Goal: Task Accomplishment & Management: Use online tool/utility

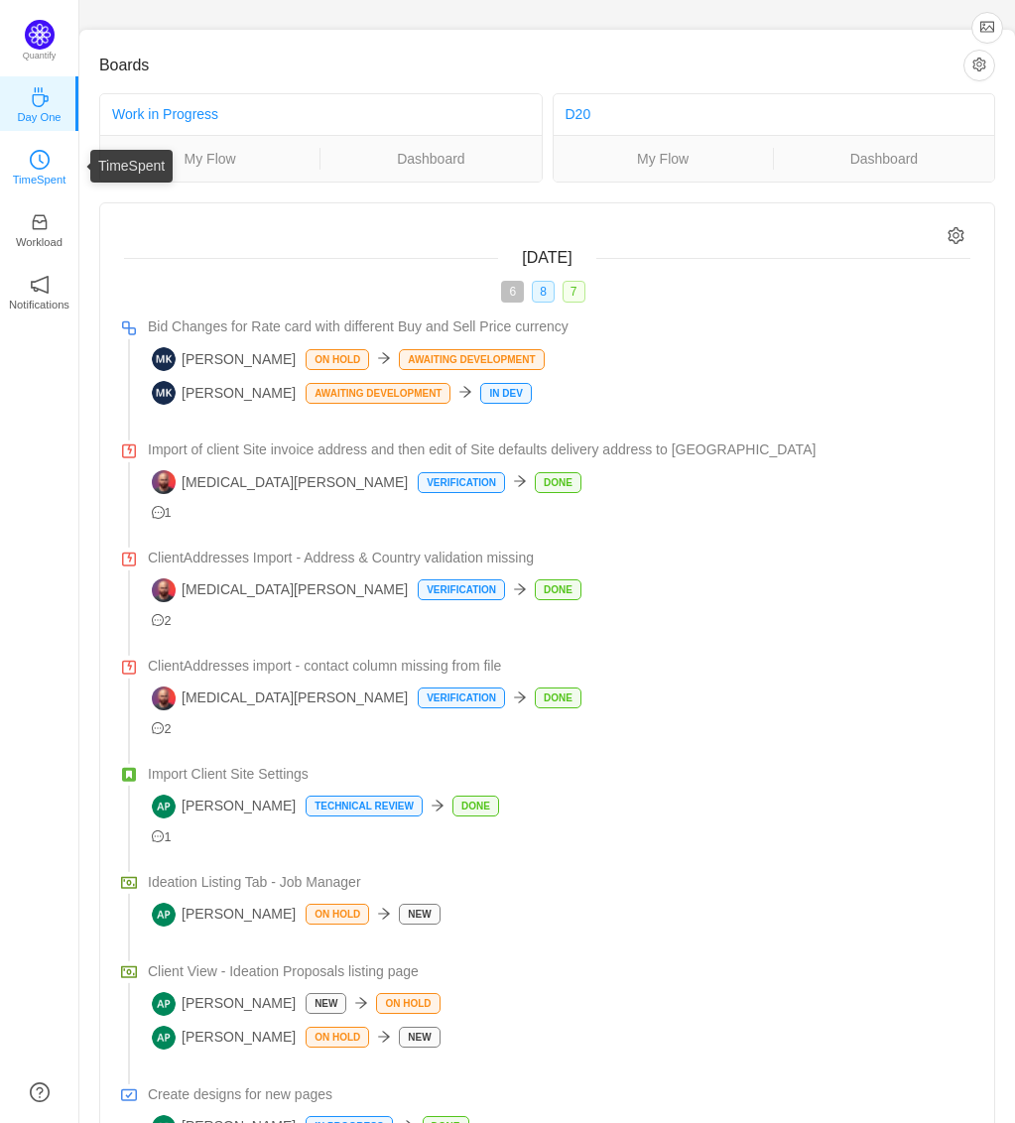
click at [47, 164] on icon "icon: clock-circle" at bounding box center [40, 160] width 20 height 20
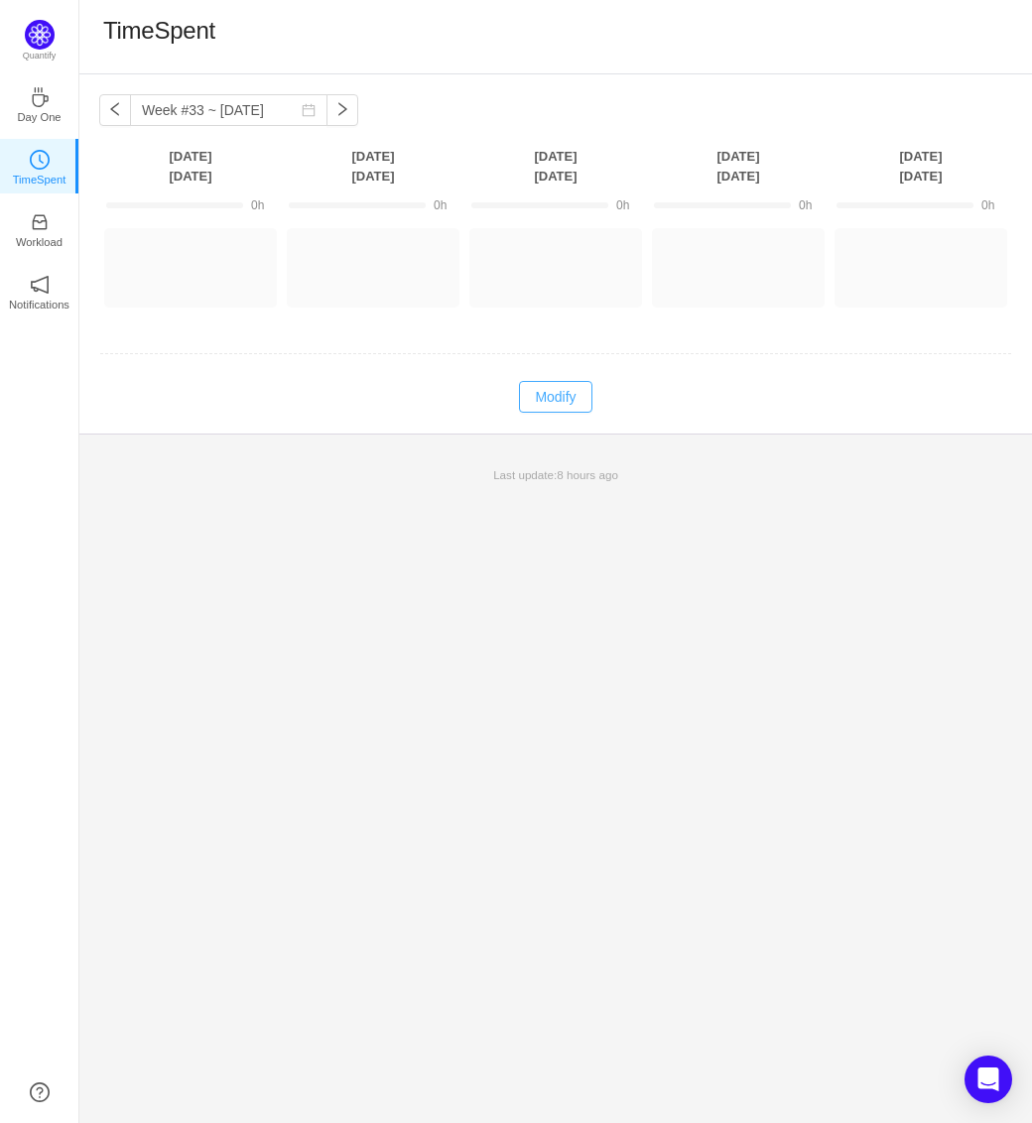
click at [587, 405] on button "Modify" at bounding box center [555, 397] width 72 height 32
click at [181, 256] on button "Log Time" at bounding box center [175, 259] width 110 height 32
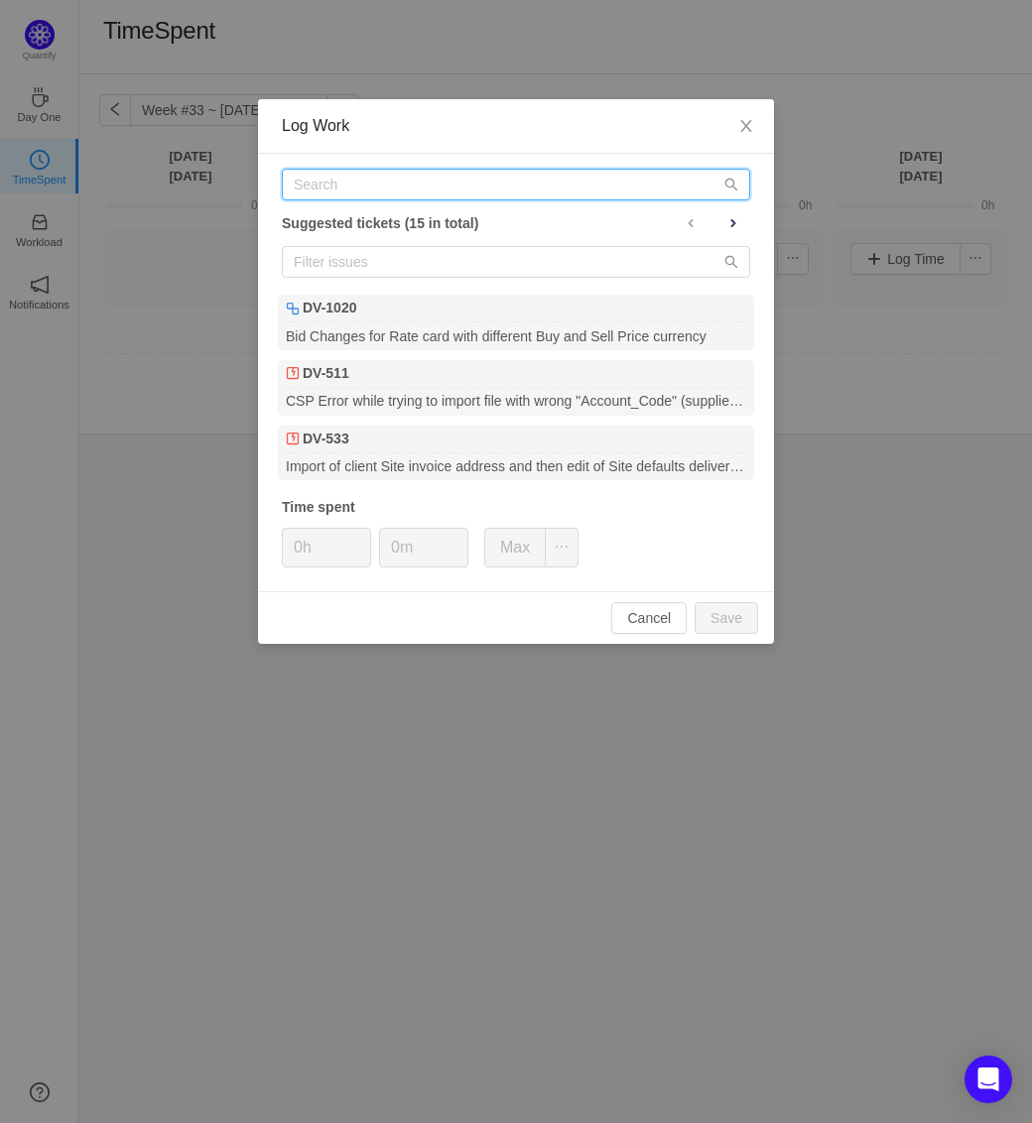
click at [371, 188] on input "text" at bounding box center [516, 185] width 468 height 32
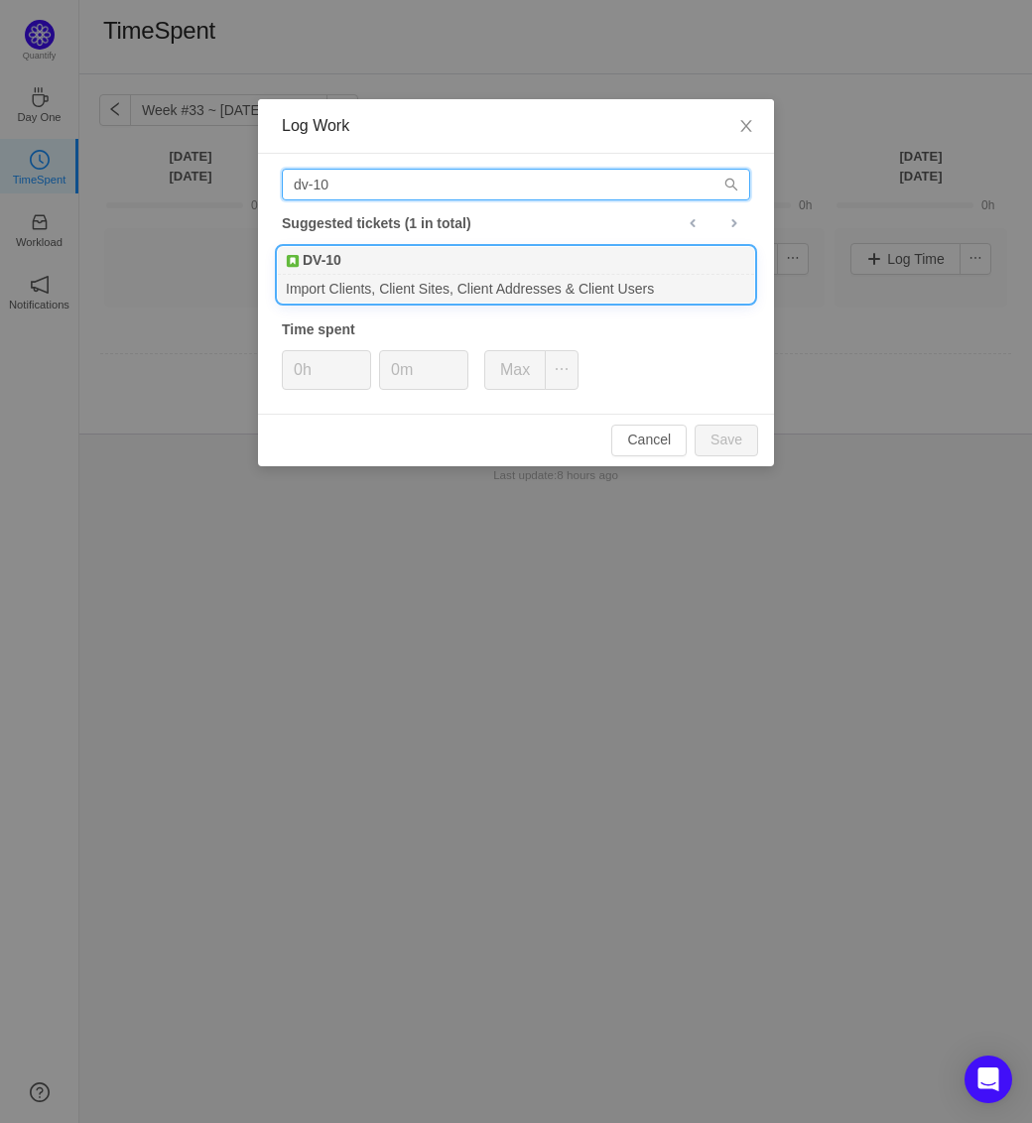
type input "dv-10"
click at [334, 268] on b "DV-10" at bounding box center [322, 260] width 39 height 21
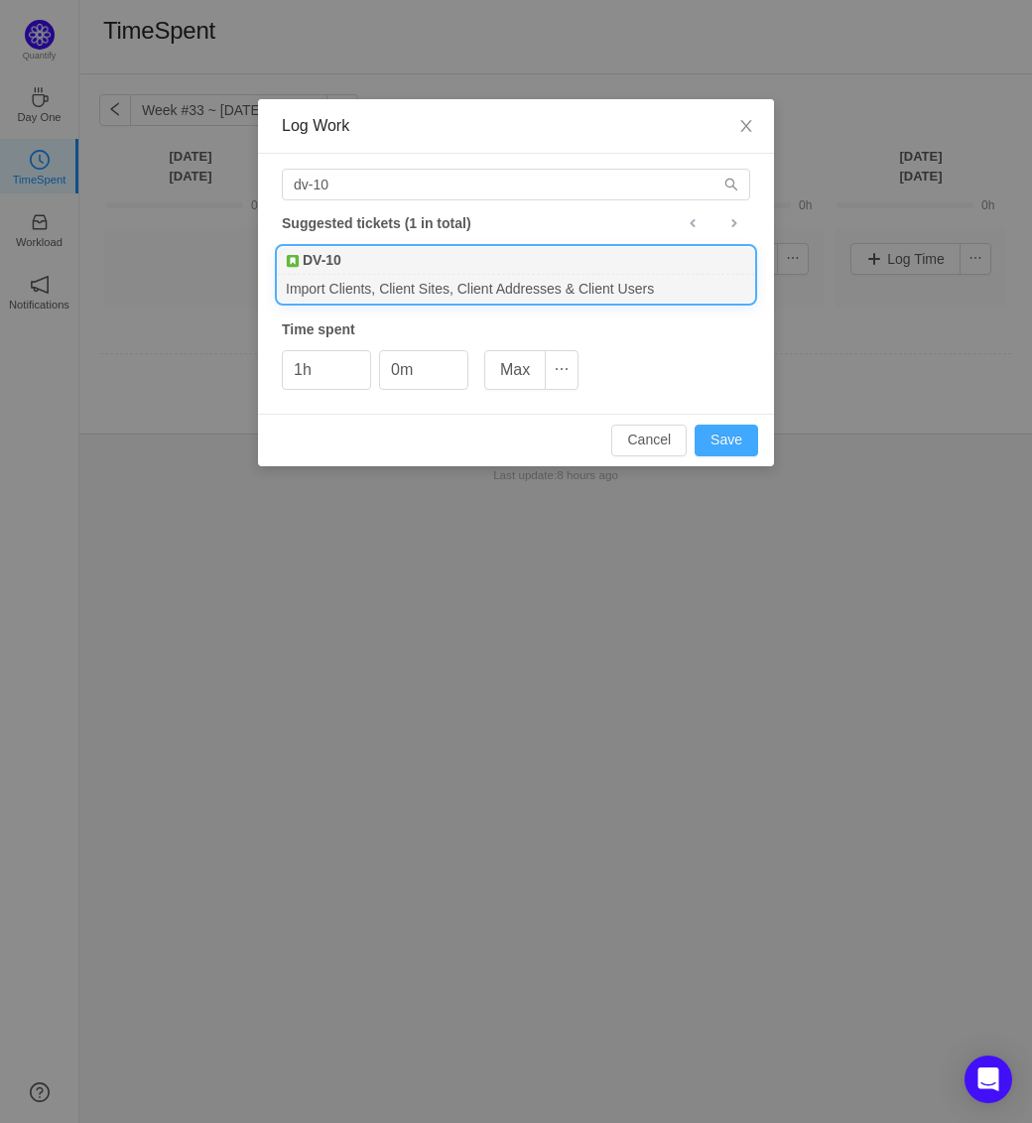
click at [727, 436] on button "Save" at bounding box center [726, 441] width 63 height 32
type input "0h"
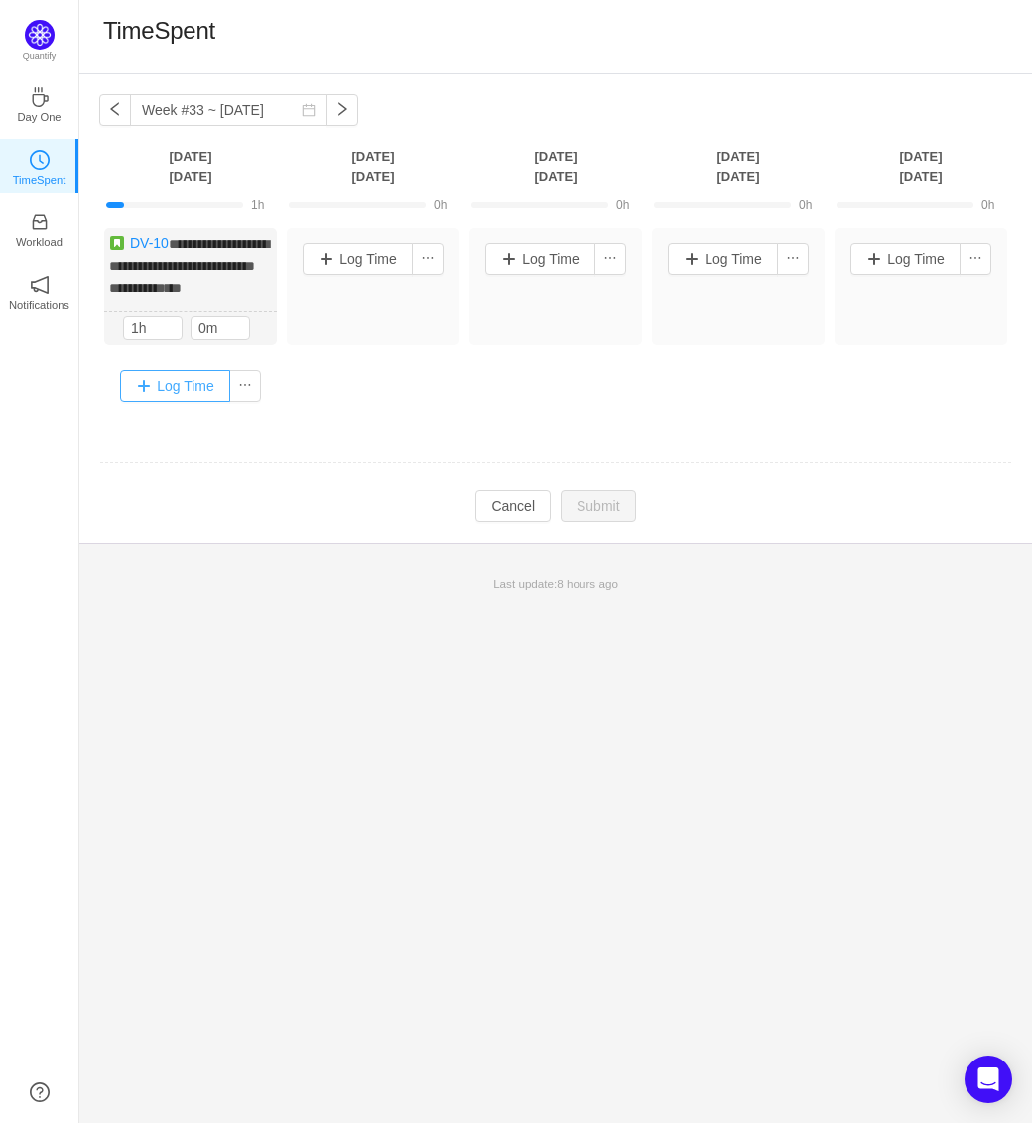
click at [178, 398] on button "Log Time" at bounding box center [175, 386] width 110 height 32
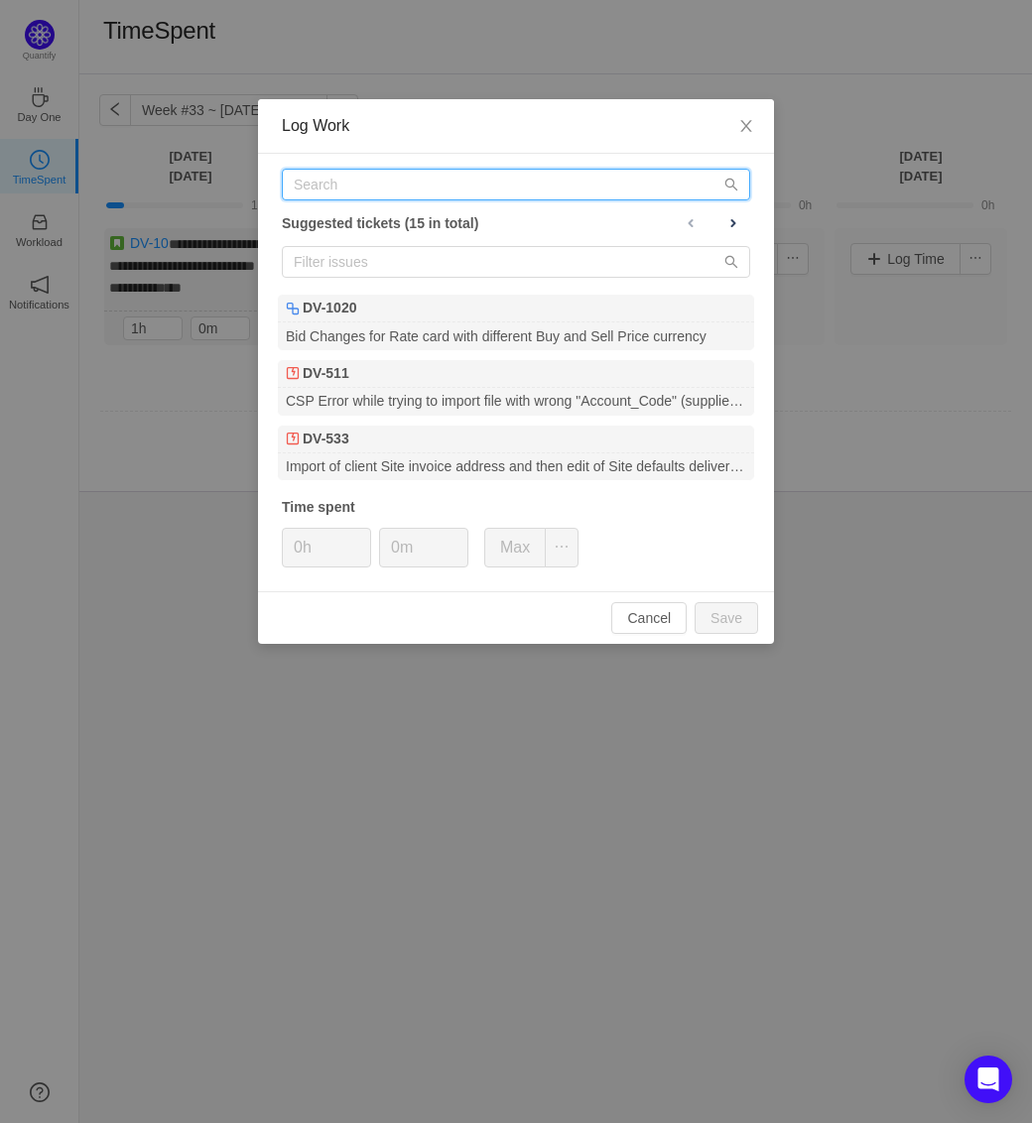
click at [315, 189] on input "text" at bounding box center [516, 185] width 468 height 32
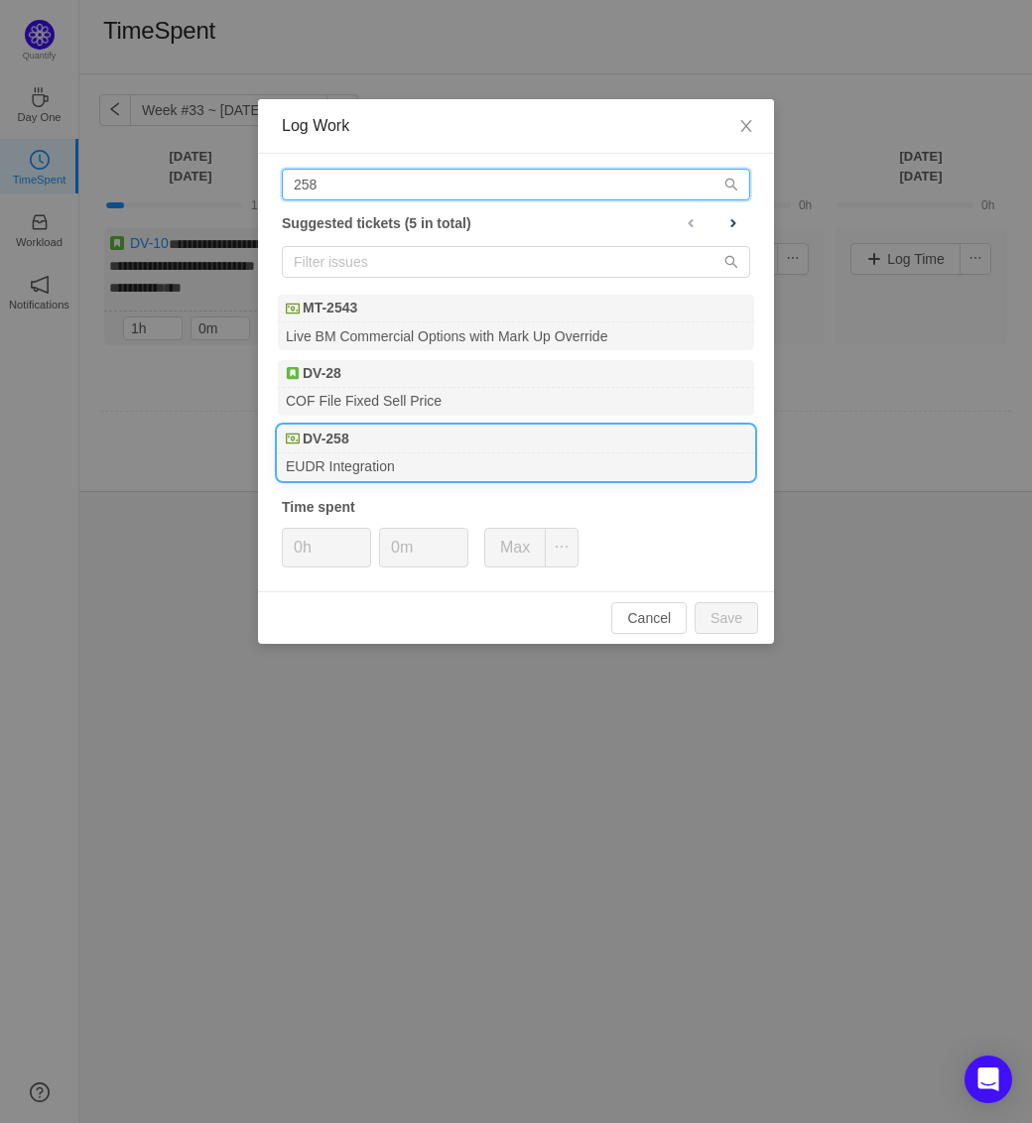
type input "258"
click at [367, 431] on div "DV-258" at bounding box center [516, 440] width 476 height 28
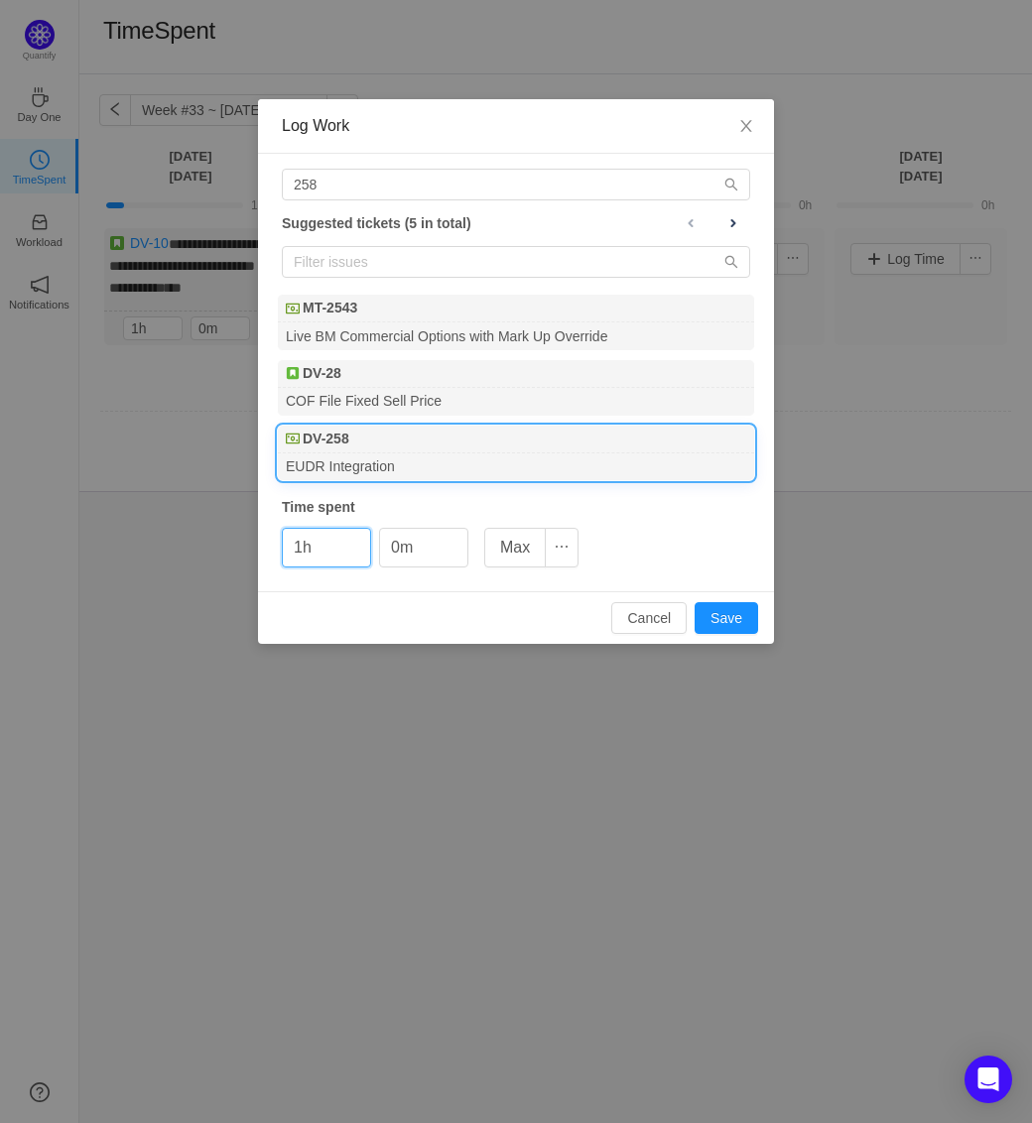
type input "1h"
type input "30m"
click at [695, 602] on button "Save" at bounding box center [726, 618] width 63 height 32
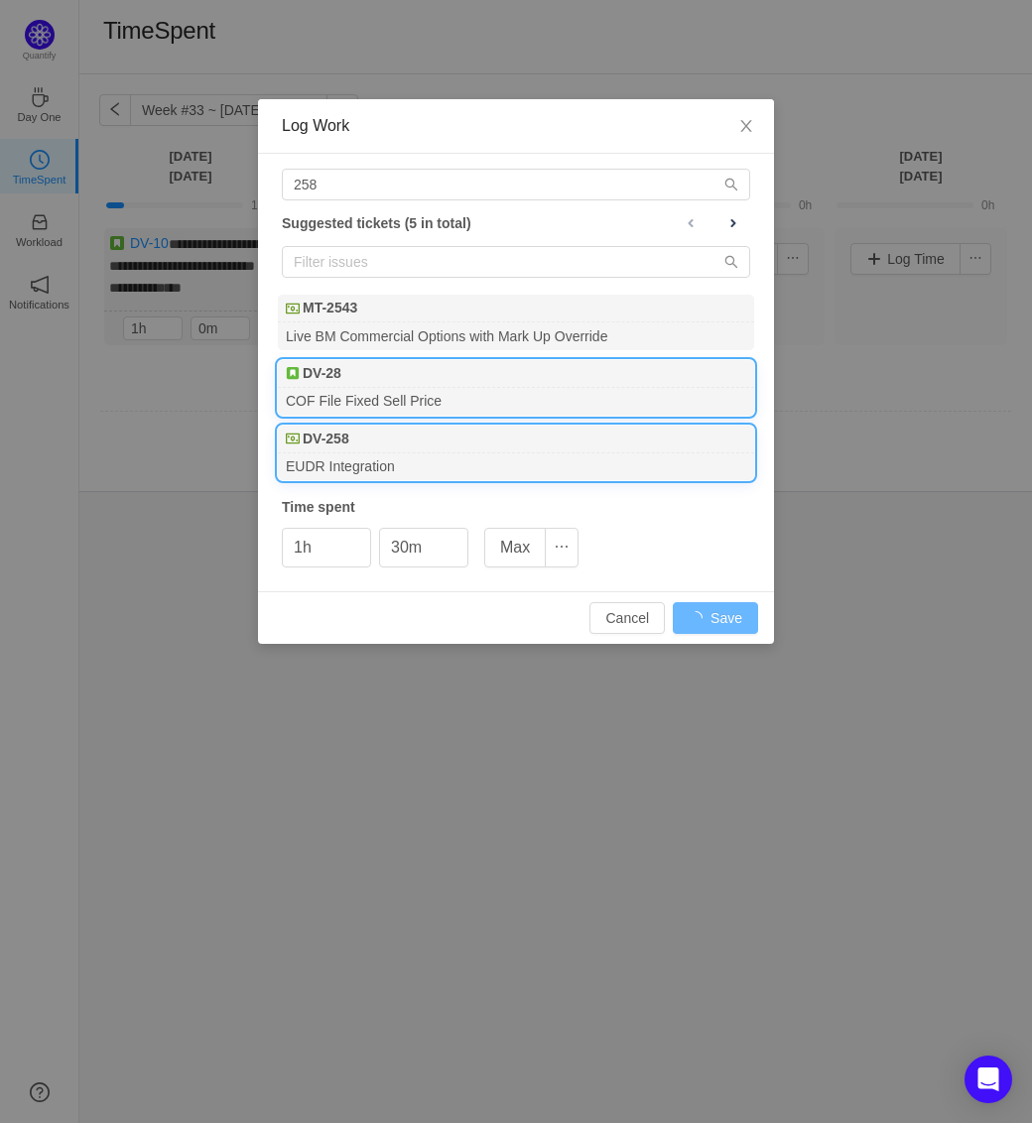
type input "0h"
type input "0m"
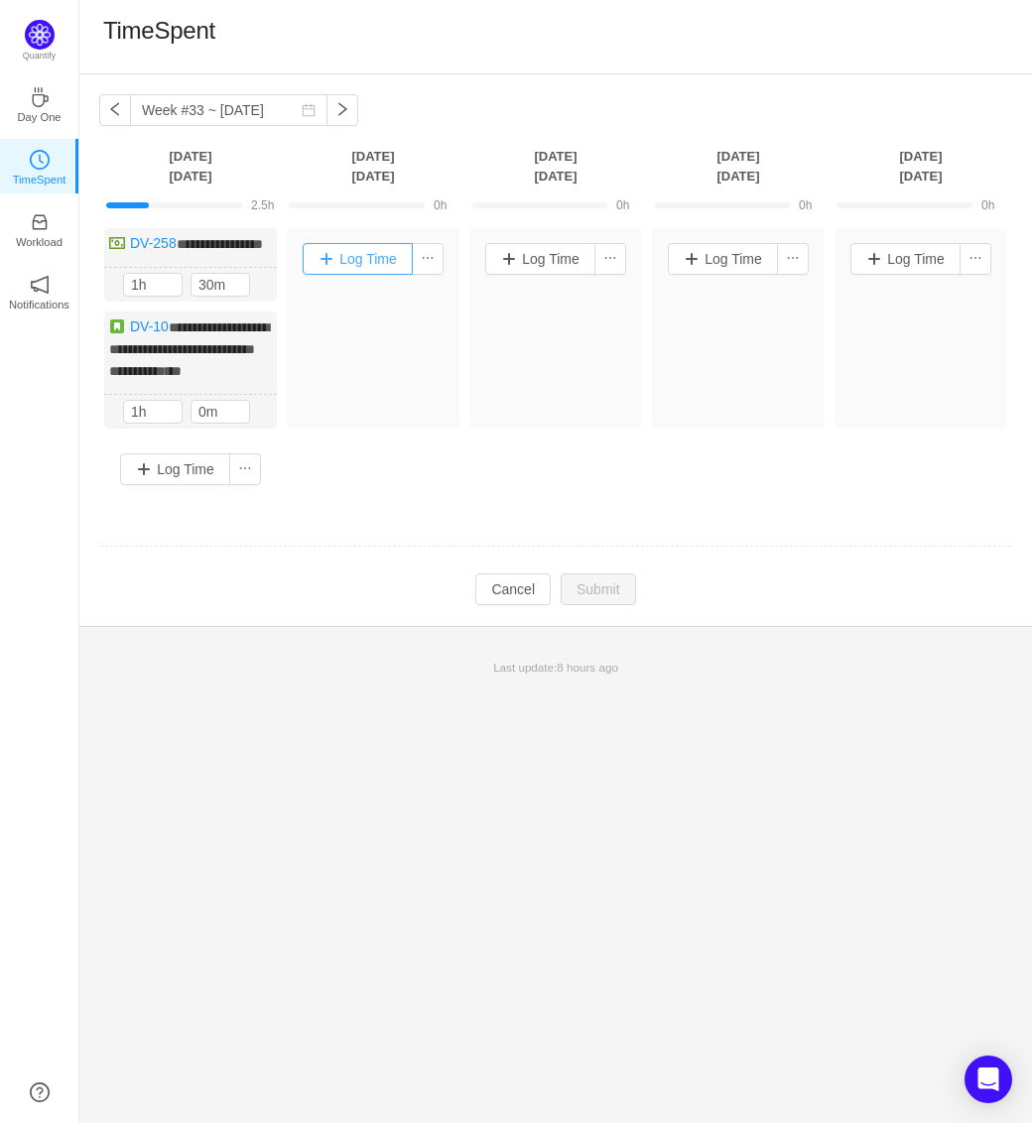
click at [363, 260] on button "Log Time" at bounding box center [358, 259] width 110 height 32
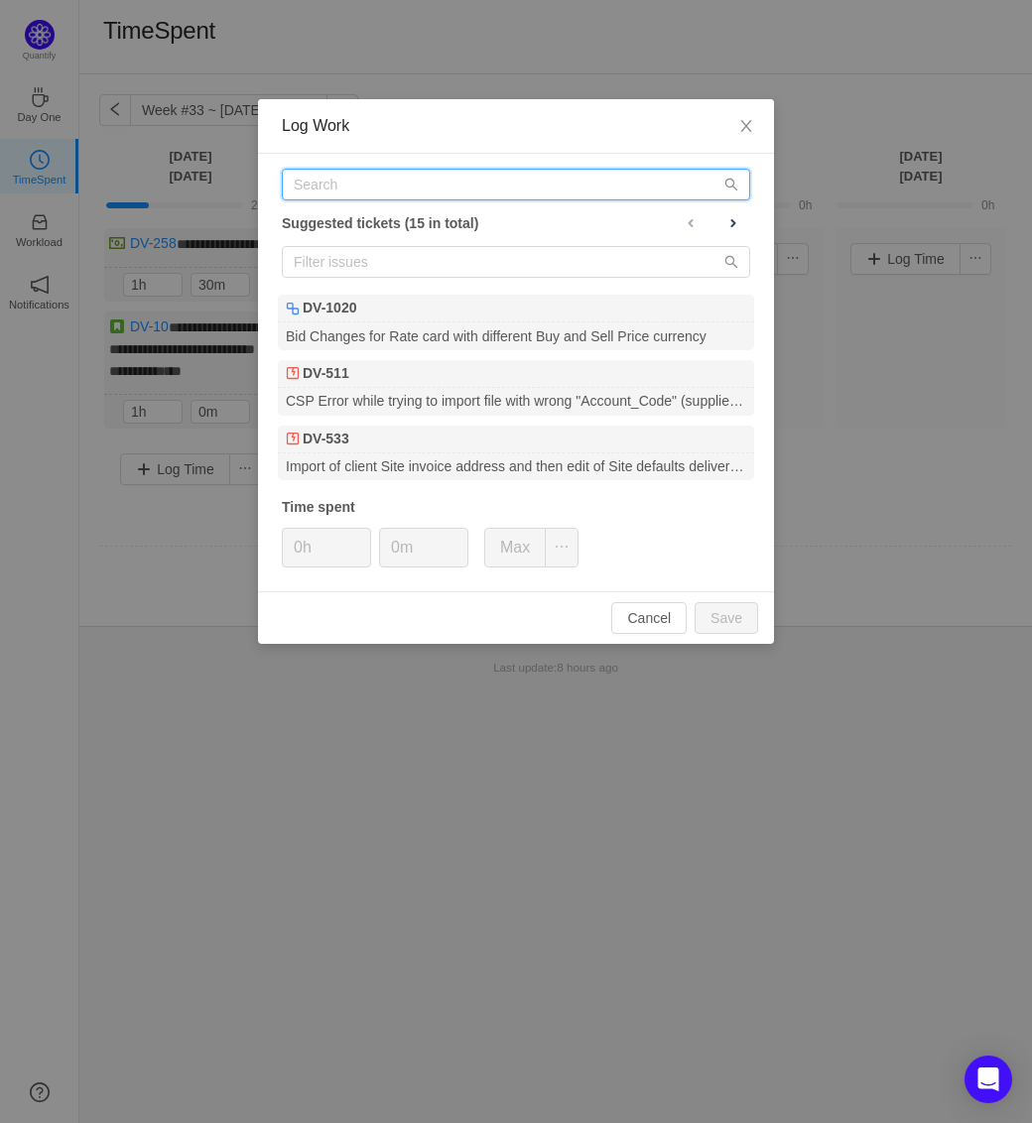
drag, startPoint x: 361, startPoint y: 182, endPoint x: 350, endPoint y: 189, distance: 12.9
click at [361, 182] on input "text" at bounding box center [516, 185] width 468 height 32
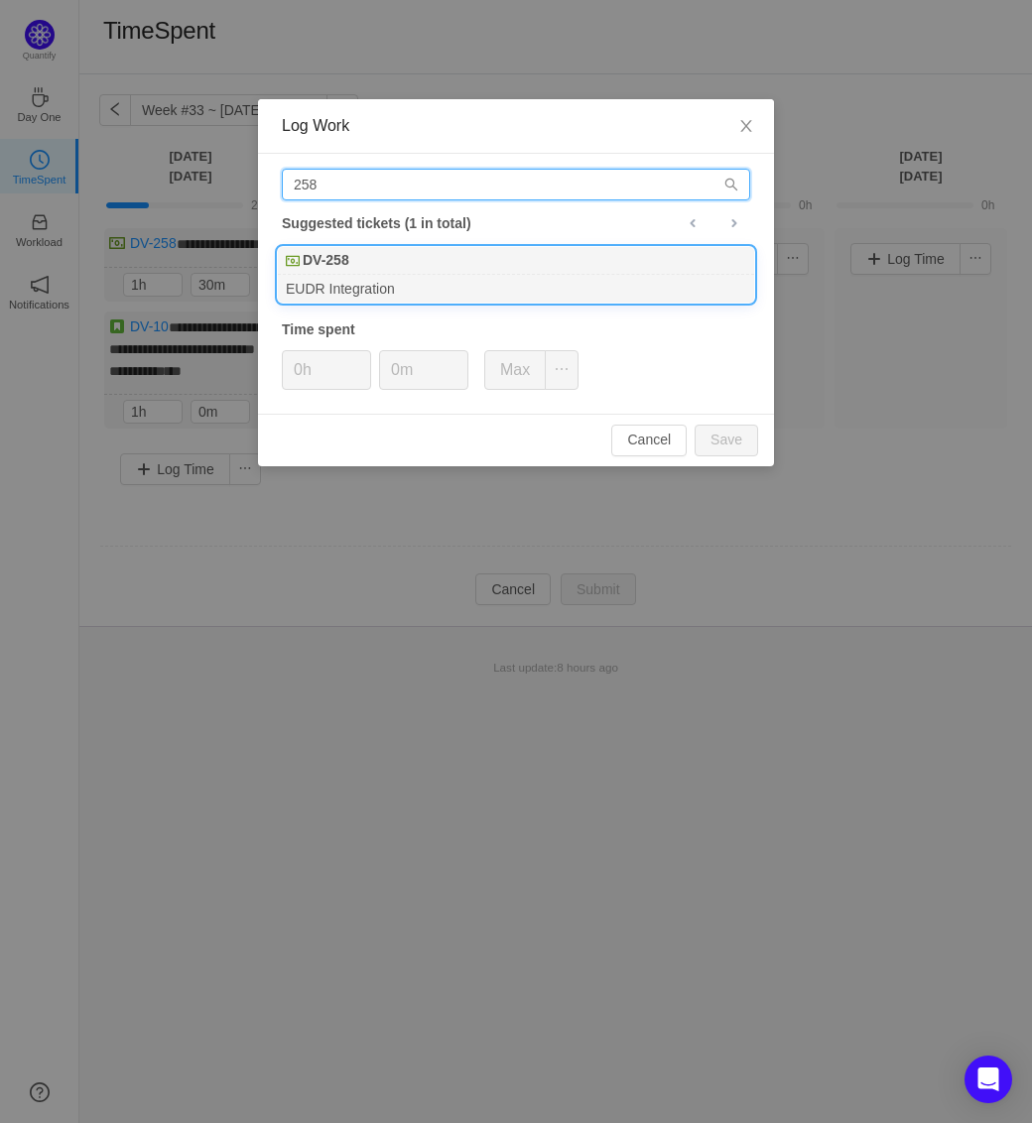
type input "258"
click at [357, 261] on div "DV-258" at bounding box center [516, 261] width 476 height 28
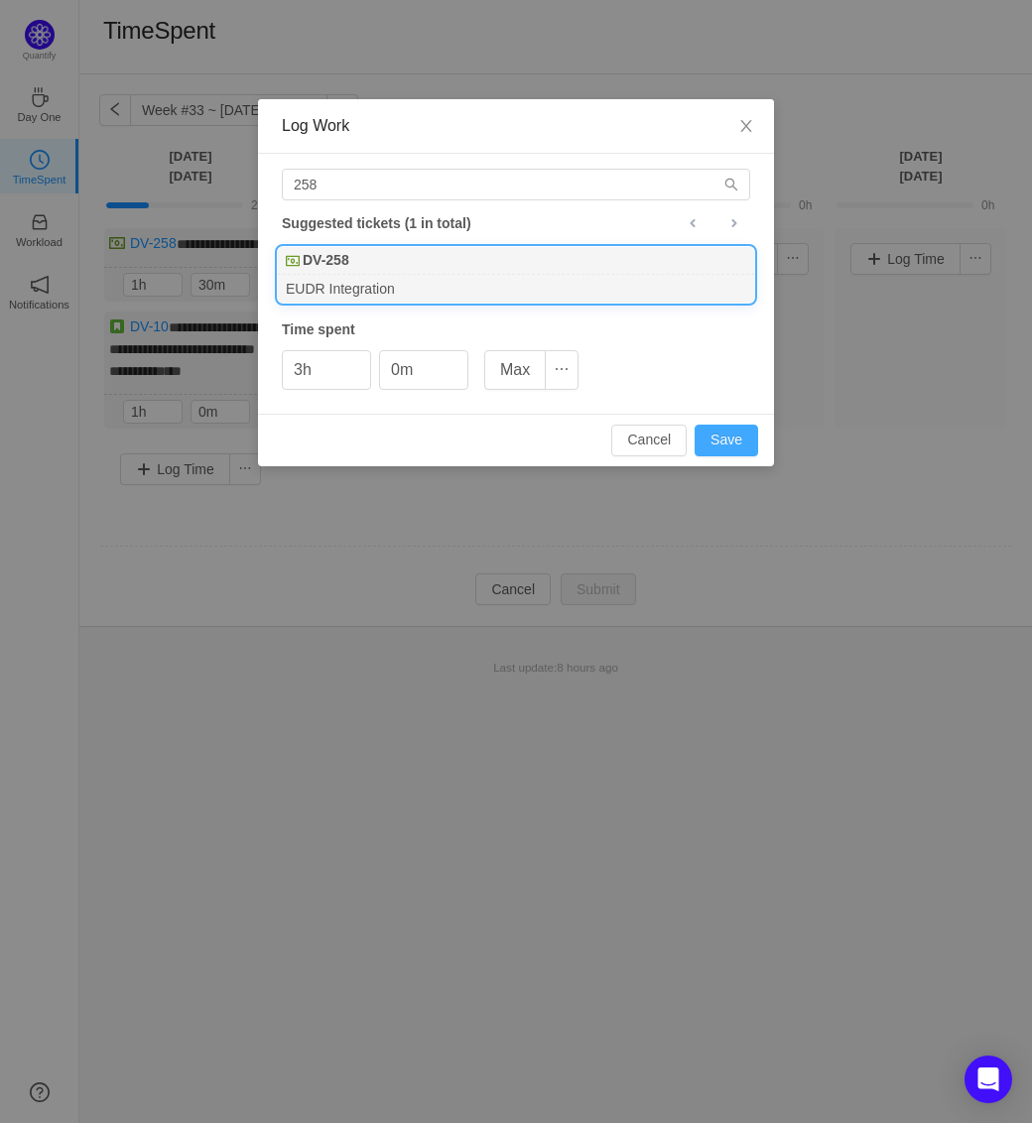
click at [731, 432] on button "Save" at bounding box center [726, 441] width 63 height 32
type input "0h"
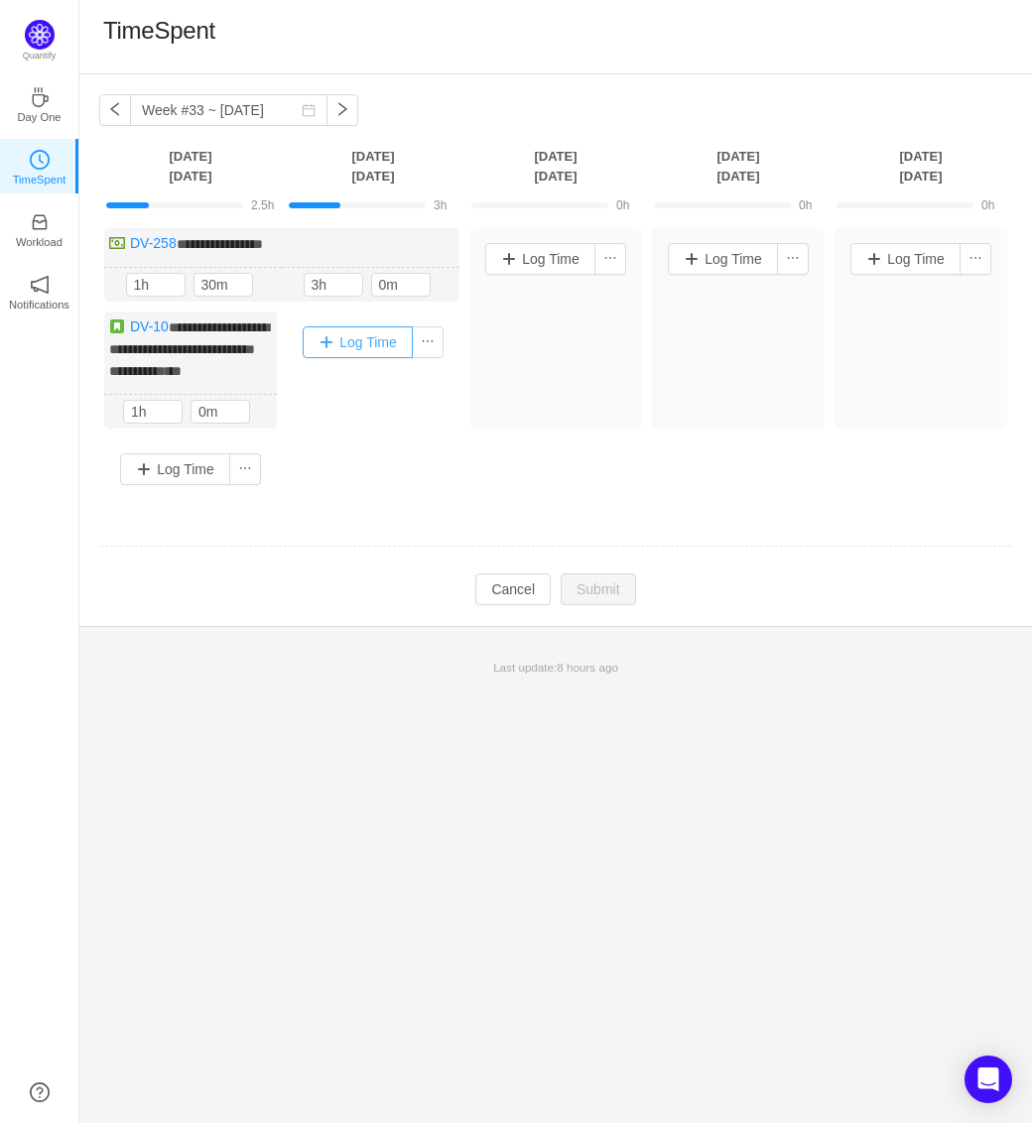
click at [368, 338] on button "Log Time" at bounding box center [358, 342] width 110 height 32
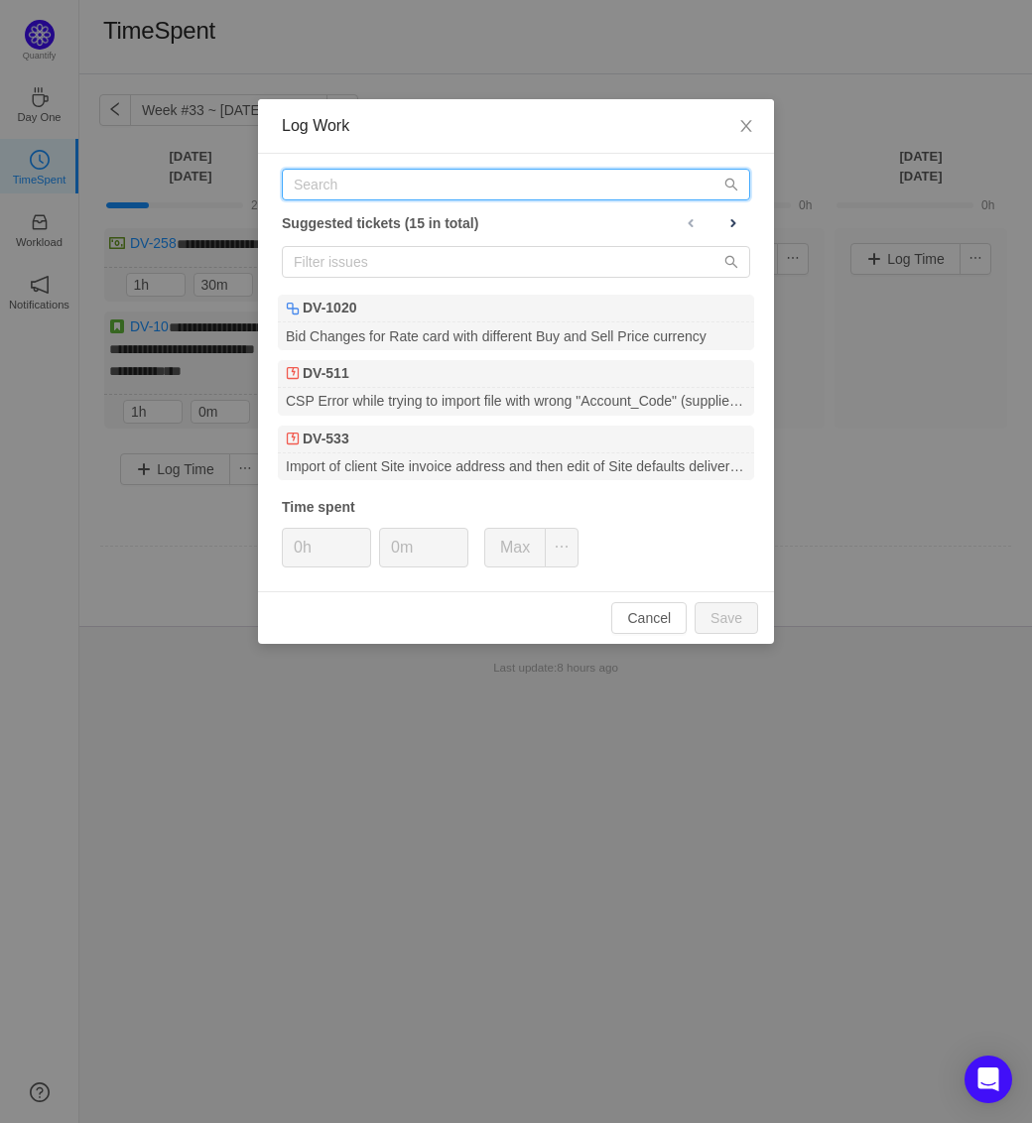
click at [362, 193] on input "text" at bounding box center [516, 185] width 468 height 32
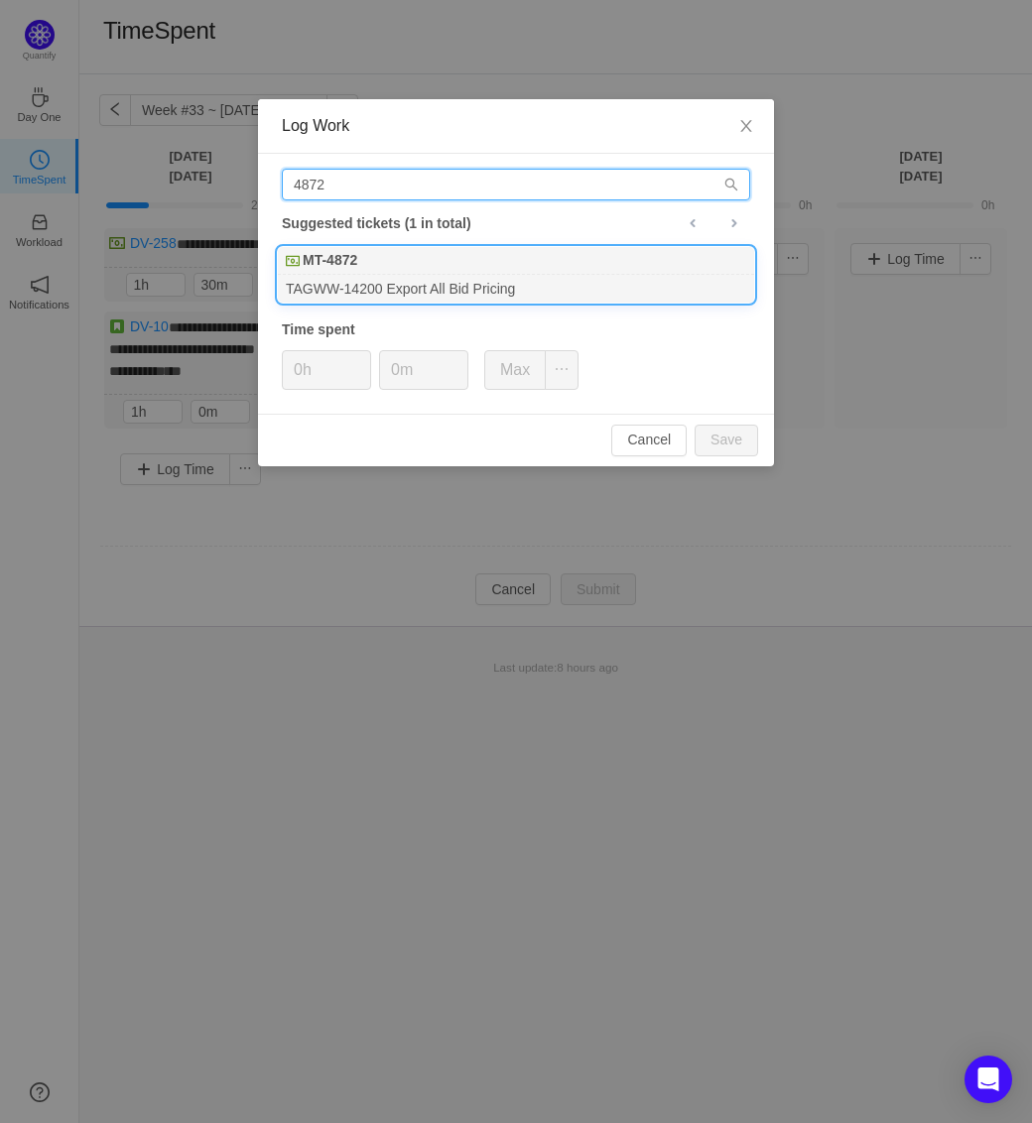
type input "4872"
click at [341, 252] on b "MT-4872" at bounding box center [330, 260] width 55 height 21
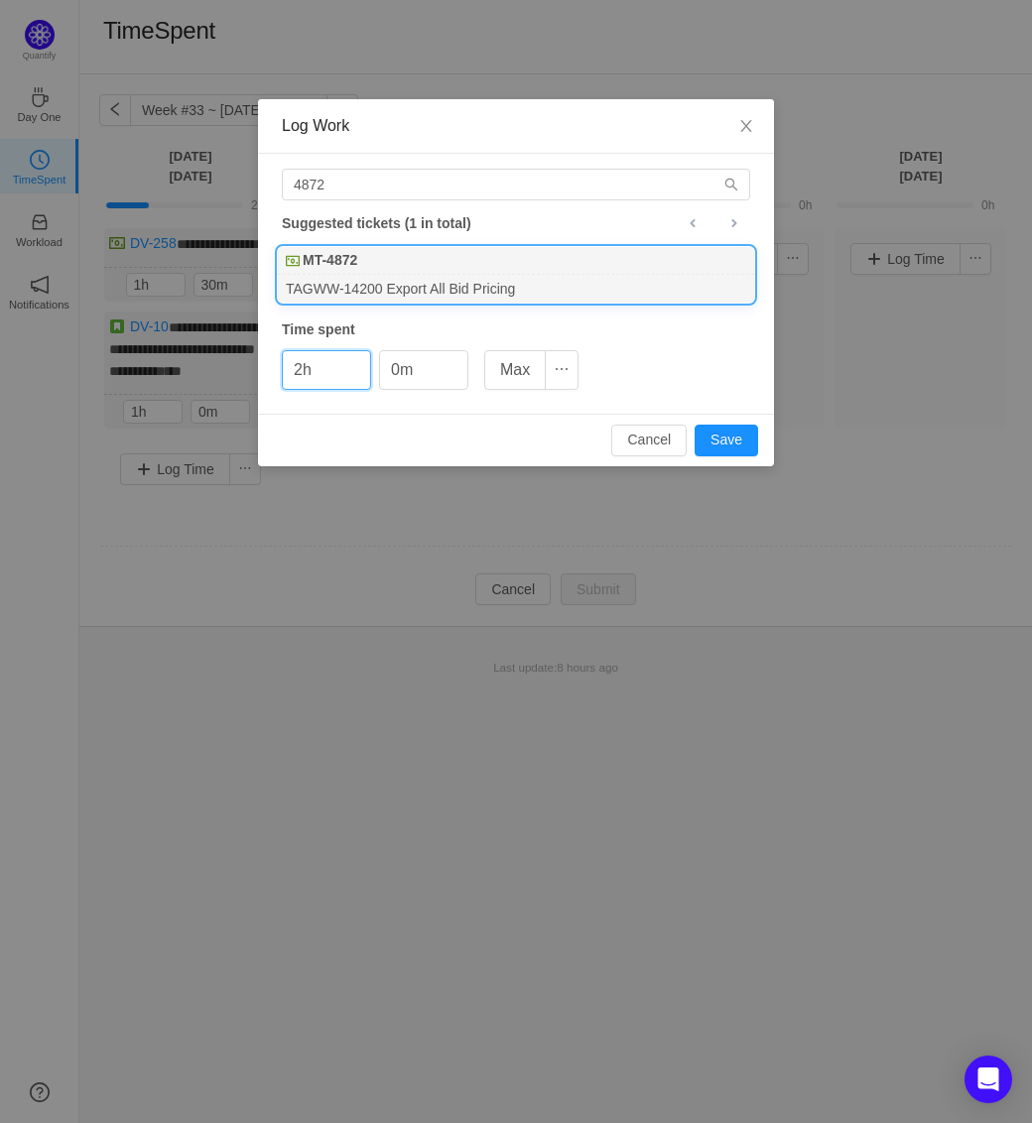
type input "2h"
click at [695, 425] on button "Save" at bounding box center [726, 441] width 63 height 32
type input "0h"
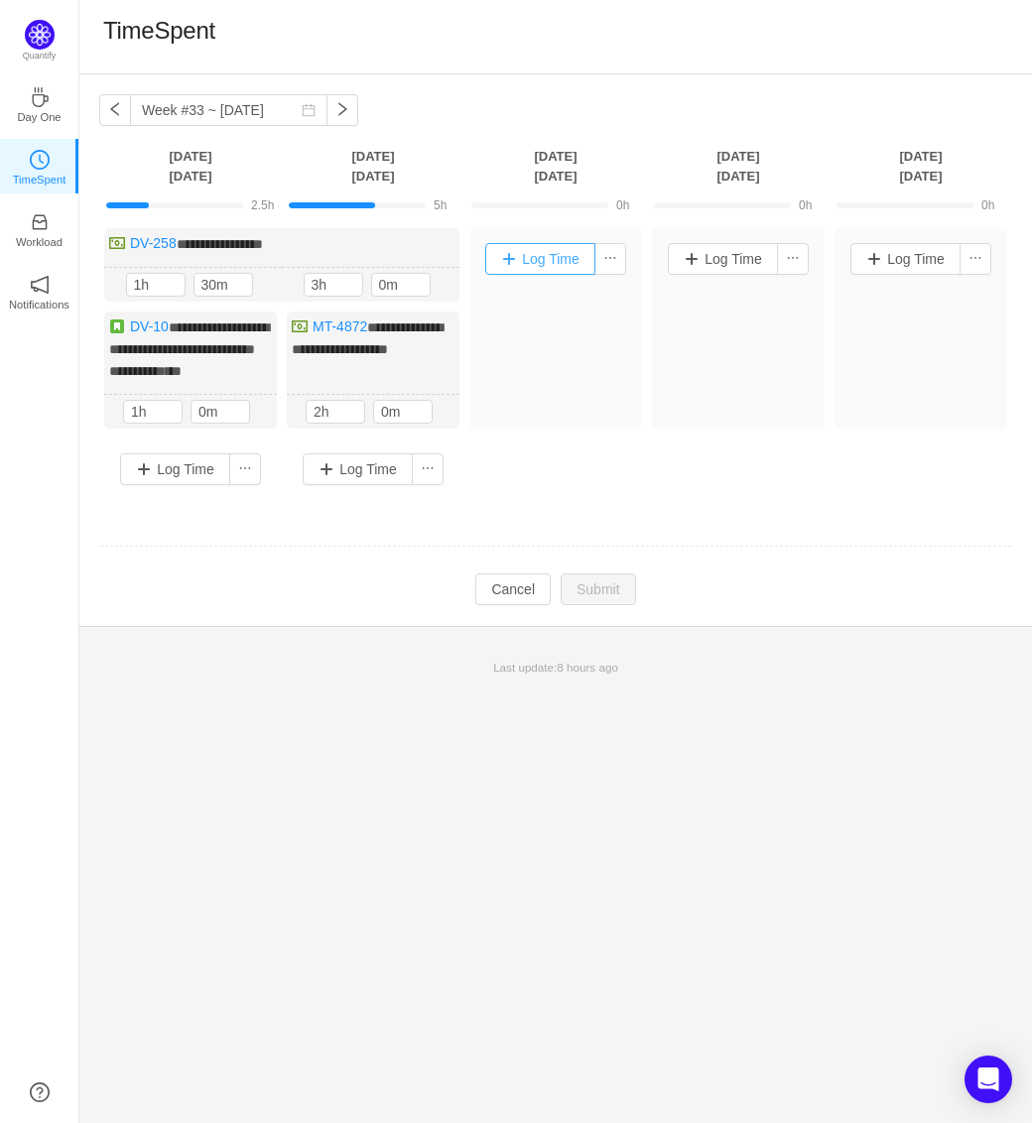
click at [530, 255] on button "Log Time" at bounding box center [540, 259] width 110 height 32
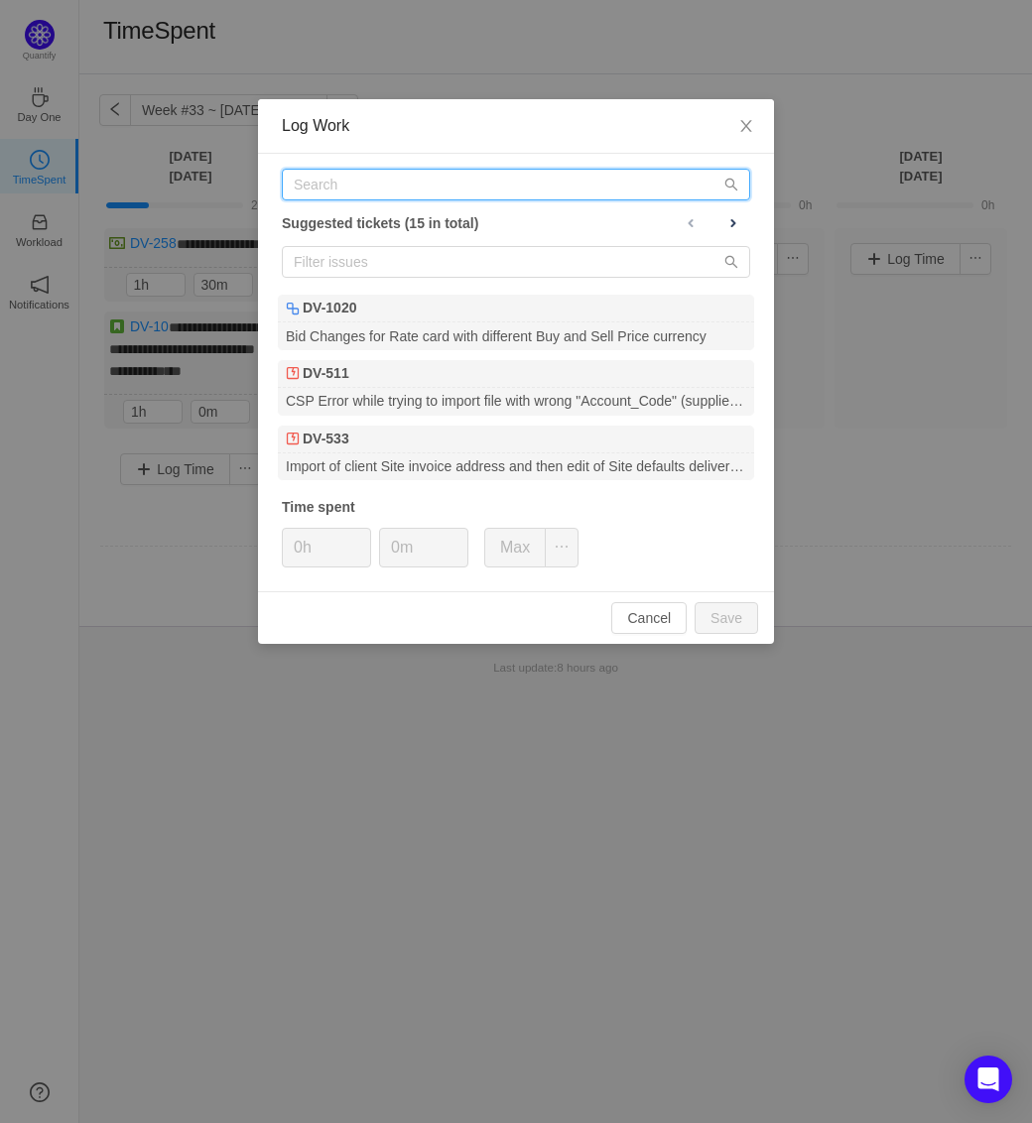
click at [356, 181] on input "text" at bounding box center [516, 185] width 468 height 32
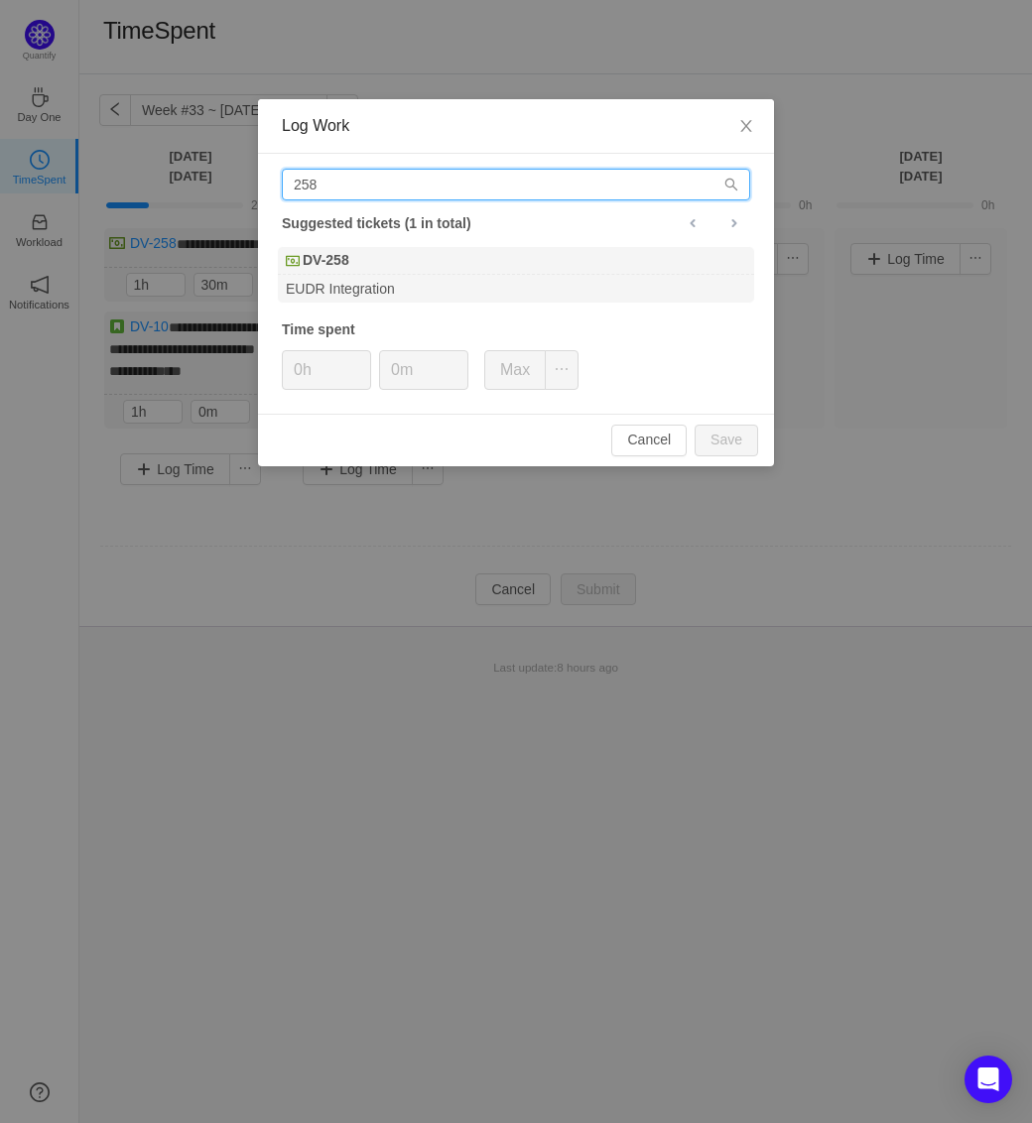
type input "258"
click at [349, 256] on b "DV-258" at bounding box center [326, 260] width 47 height 21
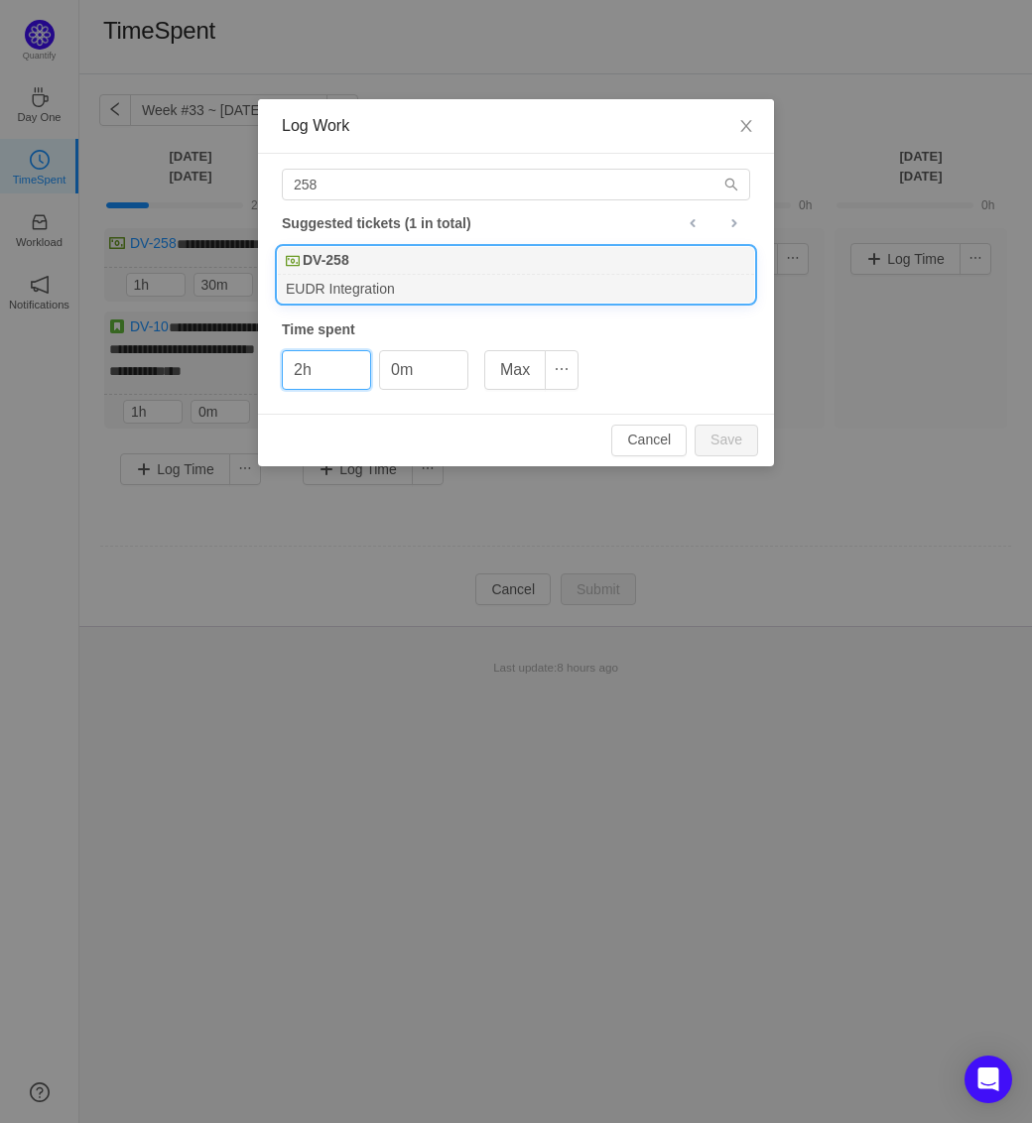
type input "2h"
click at [695, 425] on button "Save" at bounding box center [726, 441] width 63 height 32
type input "0h"
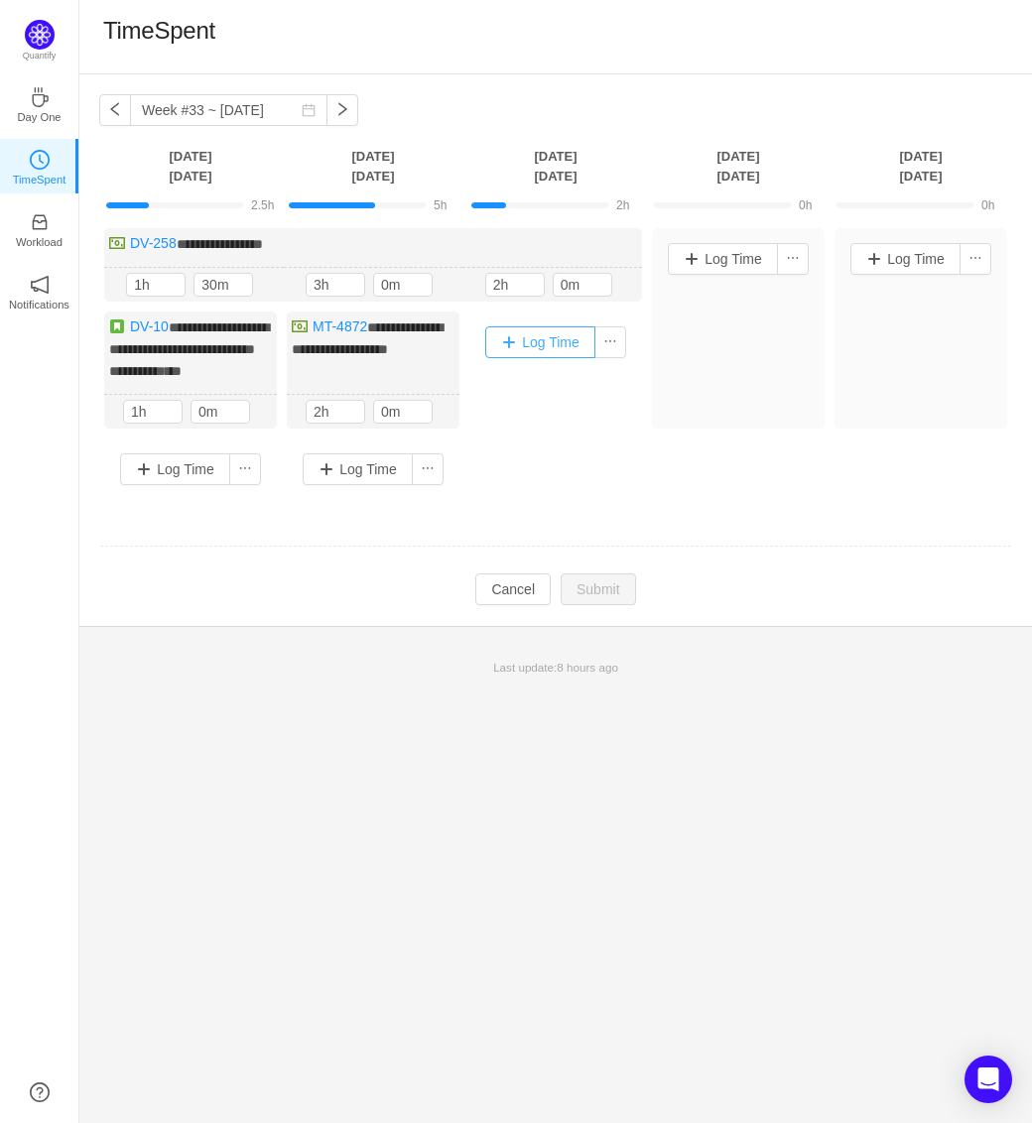
click at [528, 345] on button "Log Time" at bounding box center [540, 342] width 110 height 32
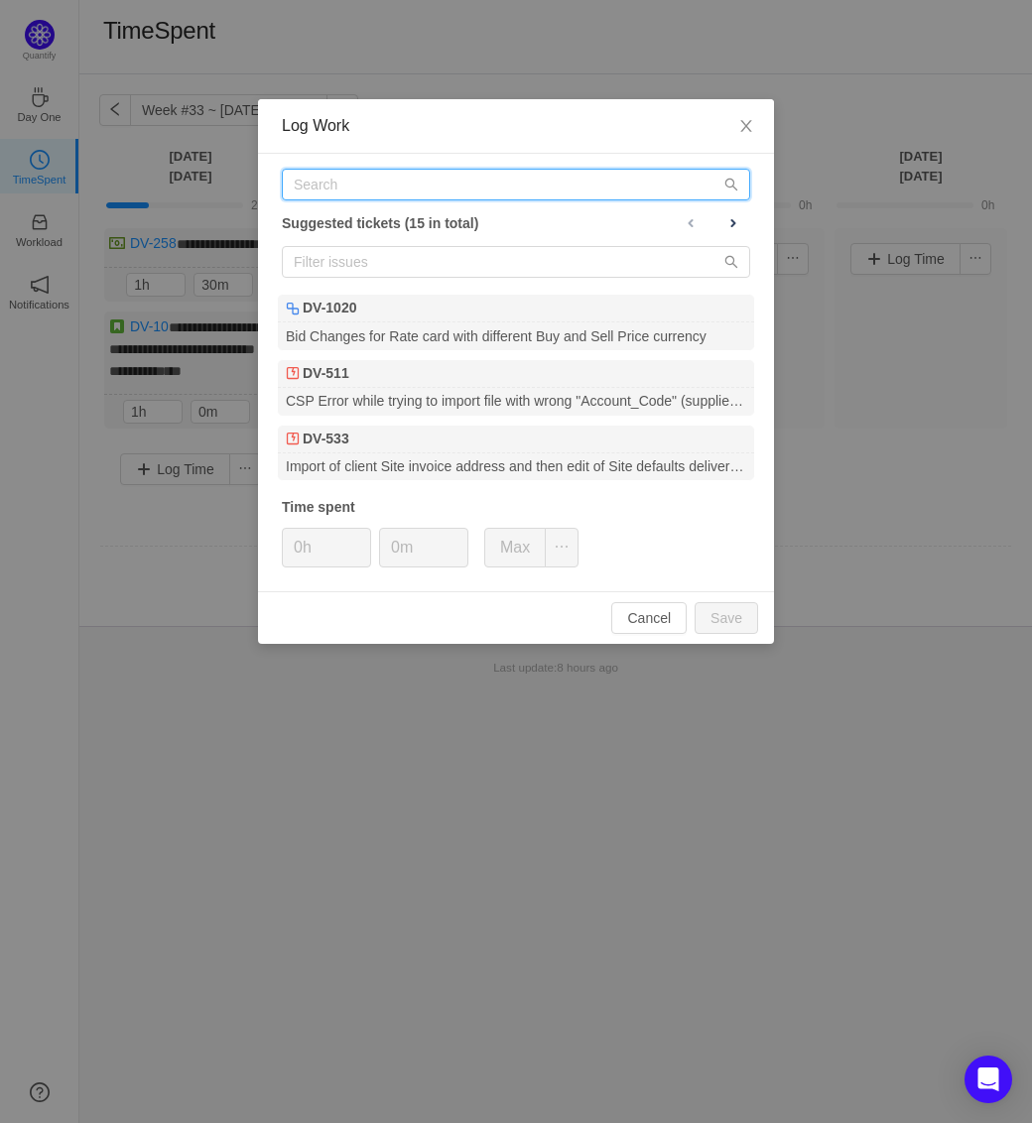
click at [327, 173] on input "text" at bounding box center [516, 185] width 468 height 32
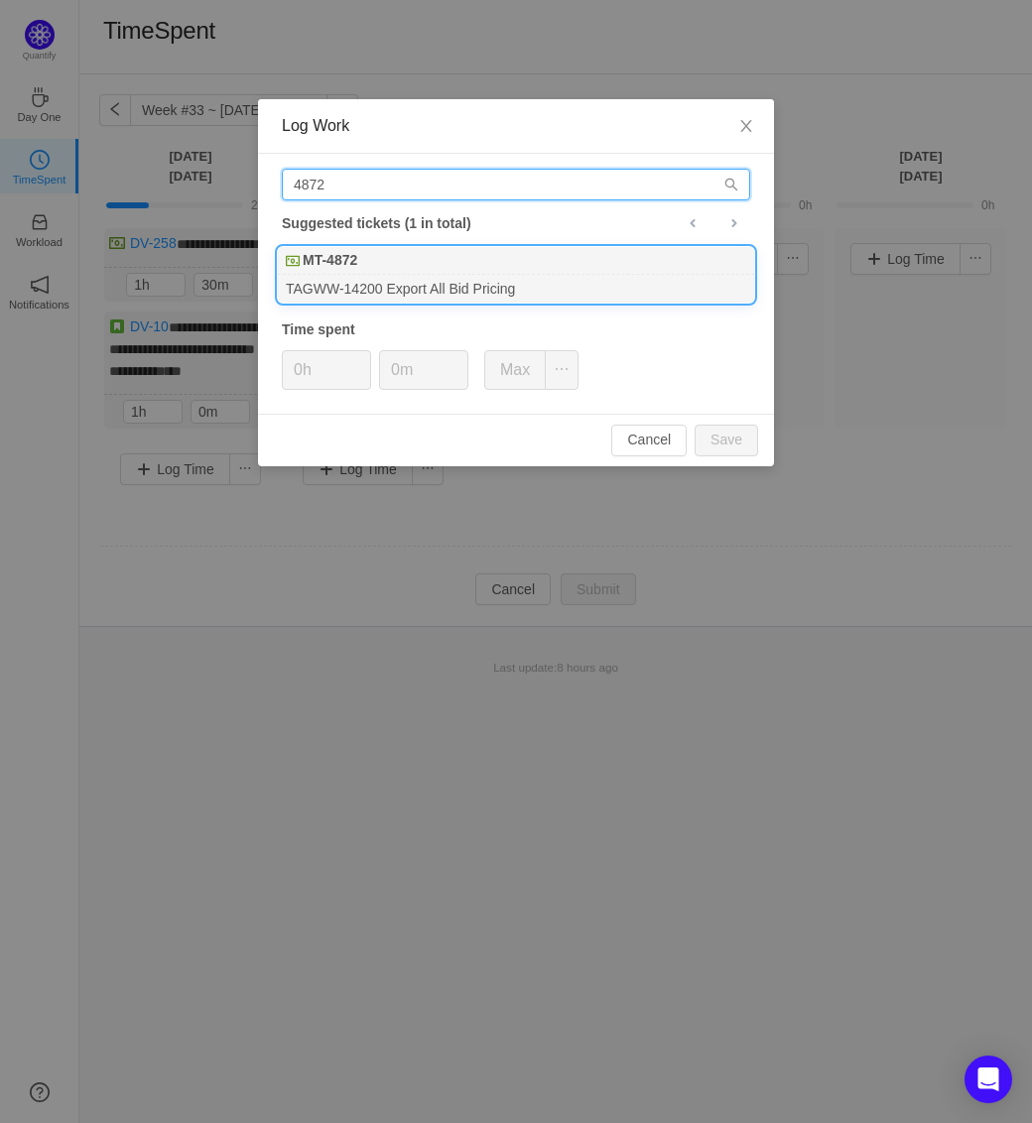
type input "4872"
click at [372, 272] on div "MT-4872" at bounding box center [516, 261] width 476 height 28
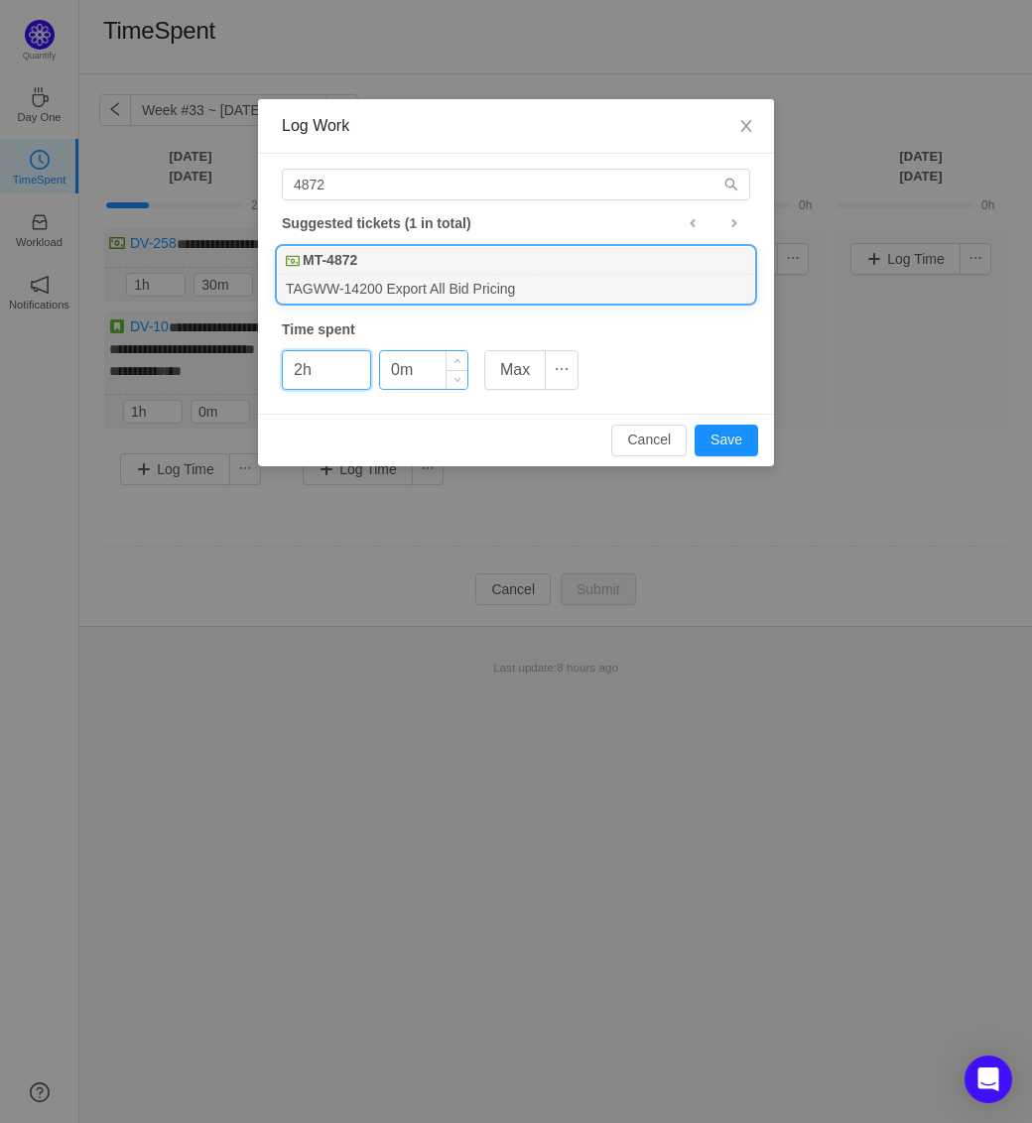
type input "2h"
click at [695, 425] on button "Save" at bounding box center [726, 441] width 63 height 32
type input "0h"
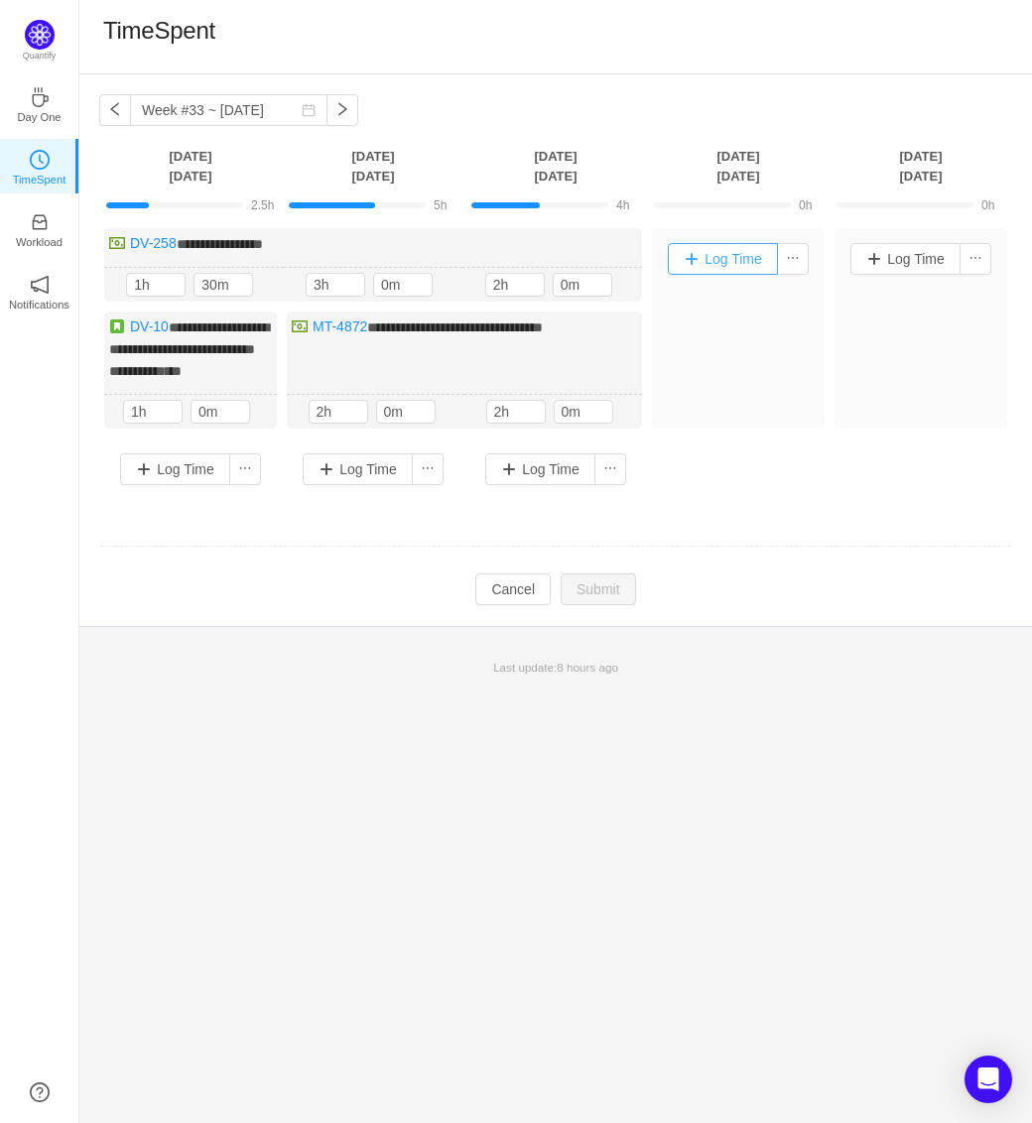
click at [701, 270] on button "Log Time" at bounding box center [723, 259] width 110 height 32
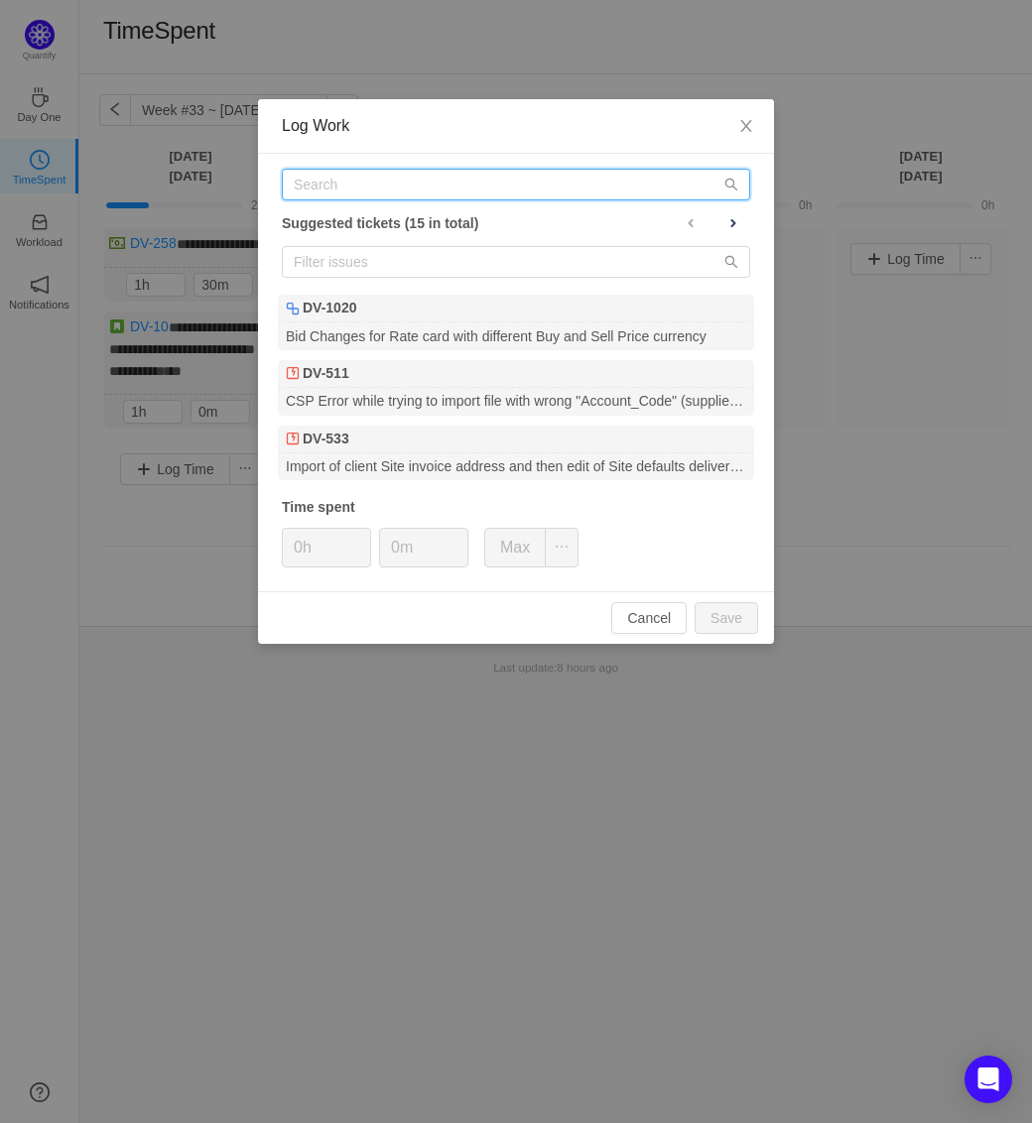
click at [456, 180] on input "text" at bounding box center [516, 185] width 468 height 32
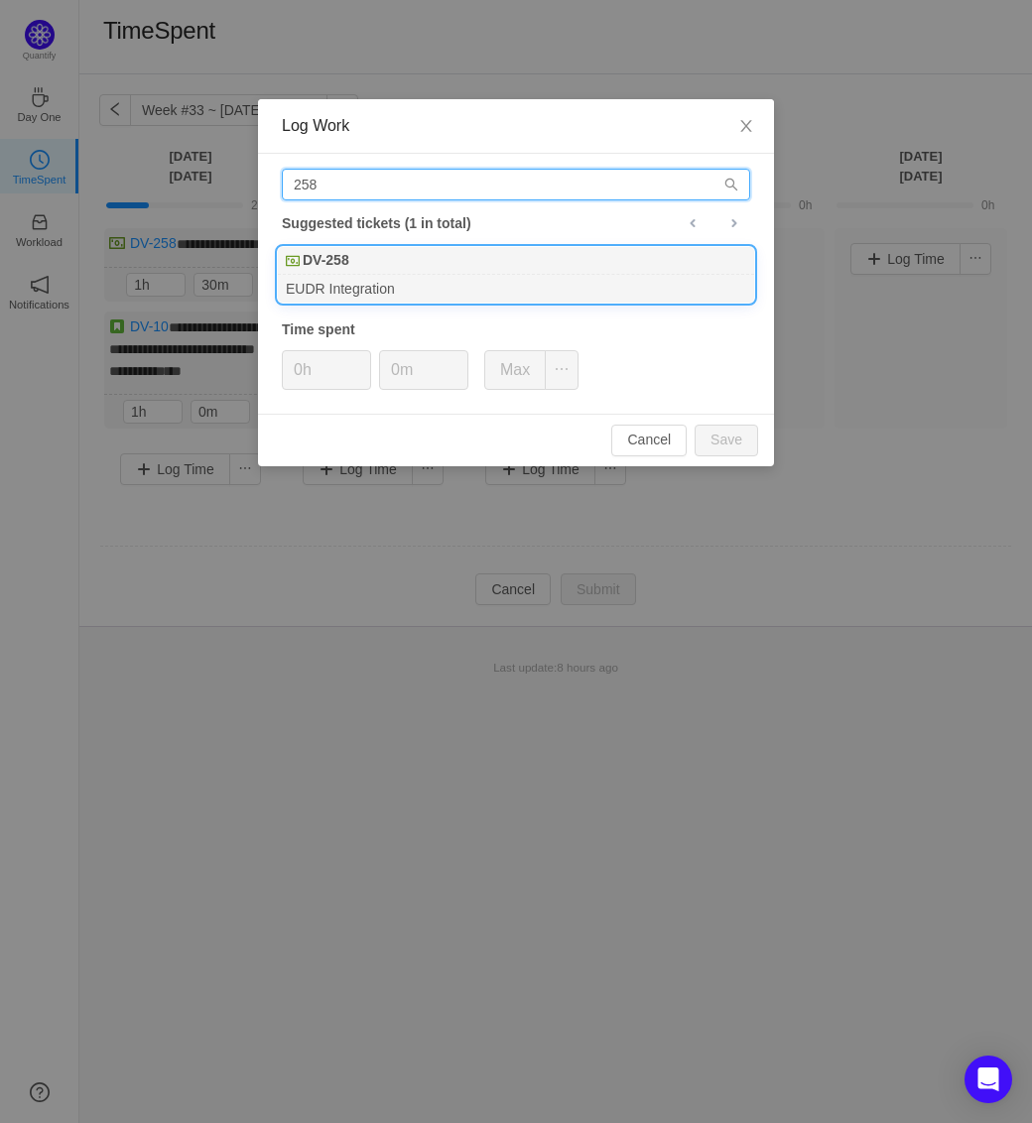
type input "258"
click at [366, 275] on div "EUDR Integration" at bounding box center [516, 288] width 476 height 27
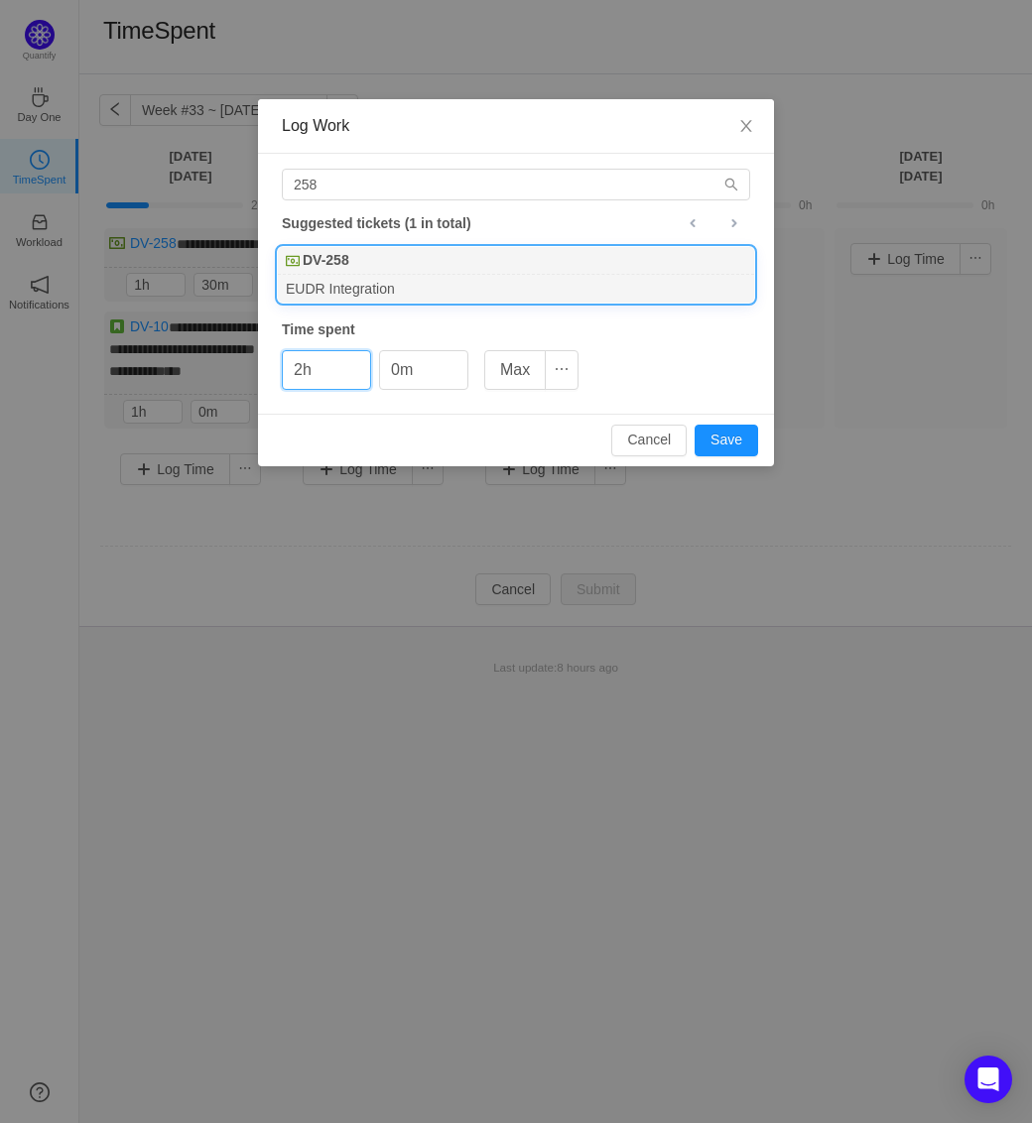
type input "2h"
click at [695, 425] on button "Save" at bounding box center [726, 441] width 63 height 32
type input "0h"
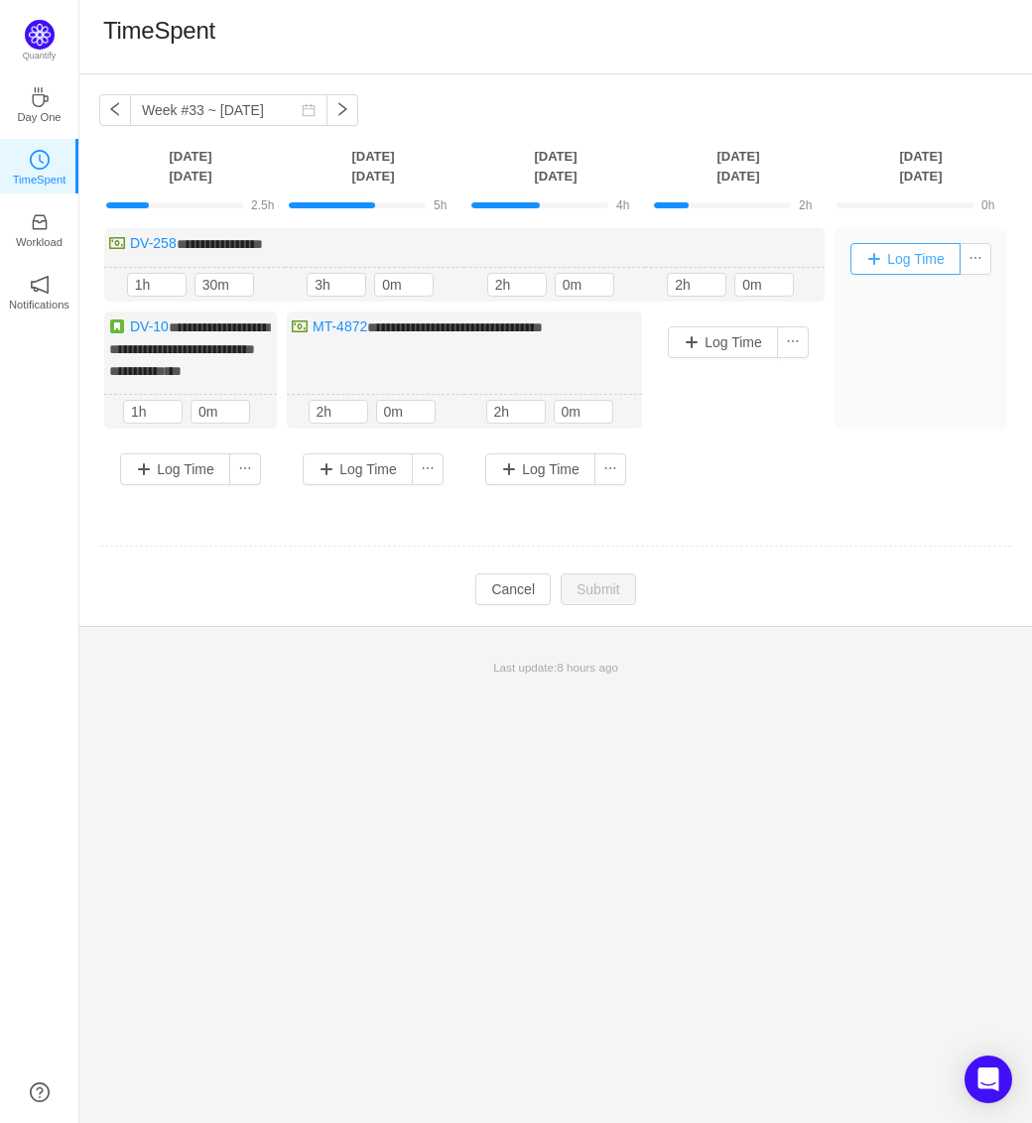
click at [878, 259] on button "Log Time" at bounding box center [905, 259] width 110 height 32
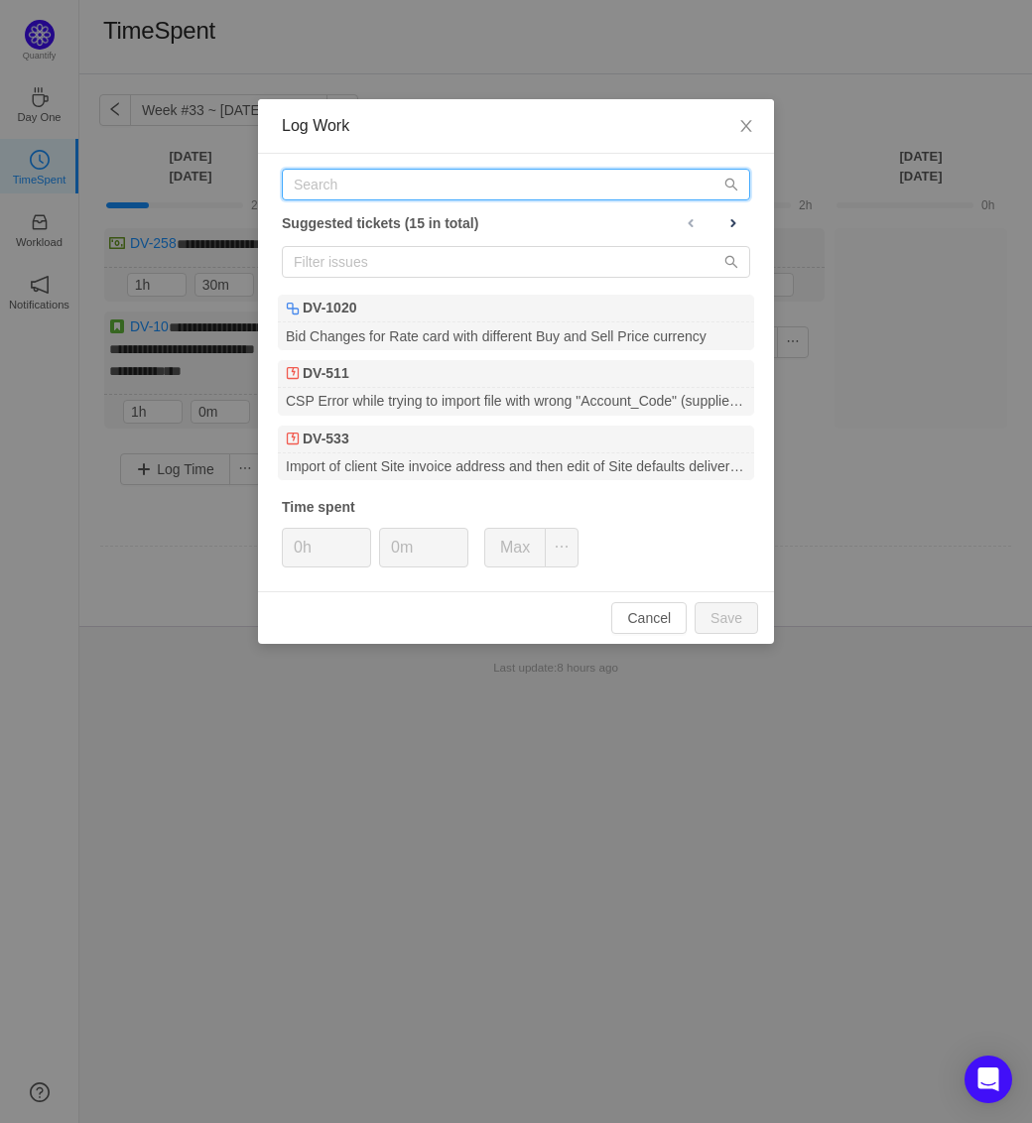
click at [438, 188] on input "text" at bounding box center [516, 185] width 468 height 32
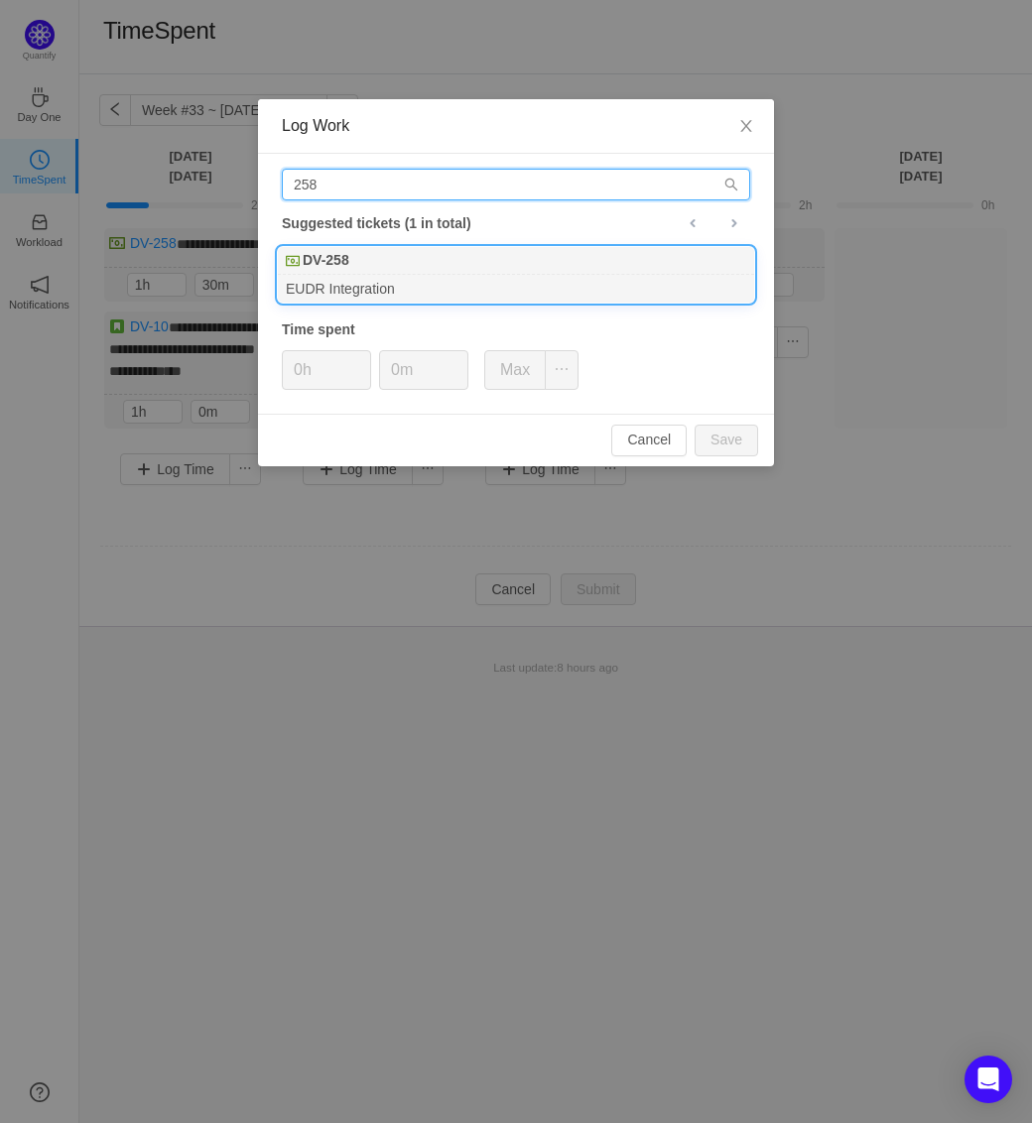
type input "258"
click at [386, 289] on div "EUDR Integration" at bounding box center [516, 288] width 476 height 27
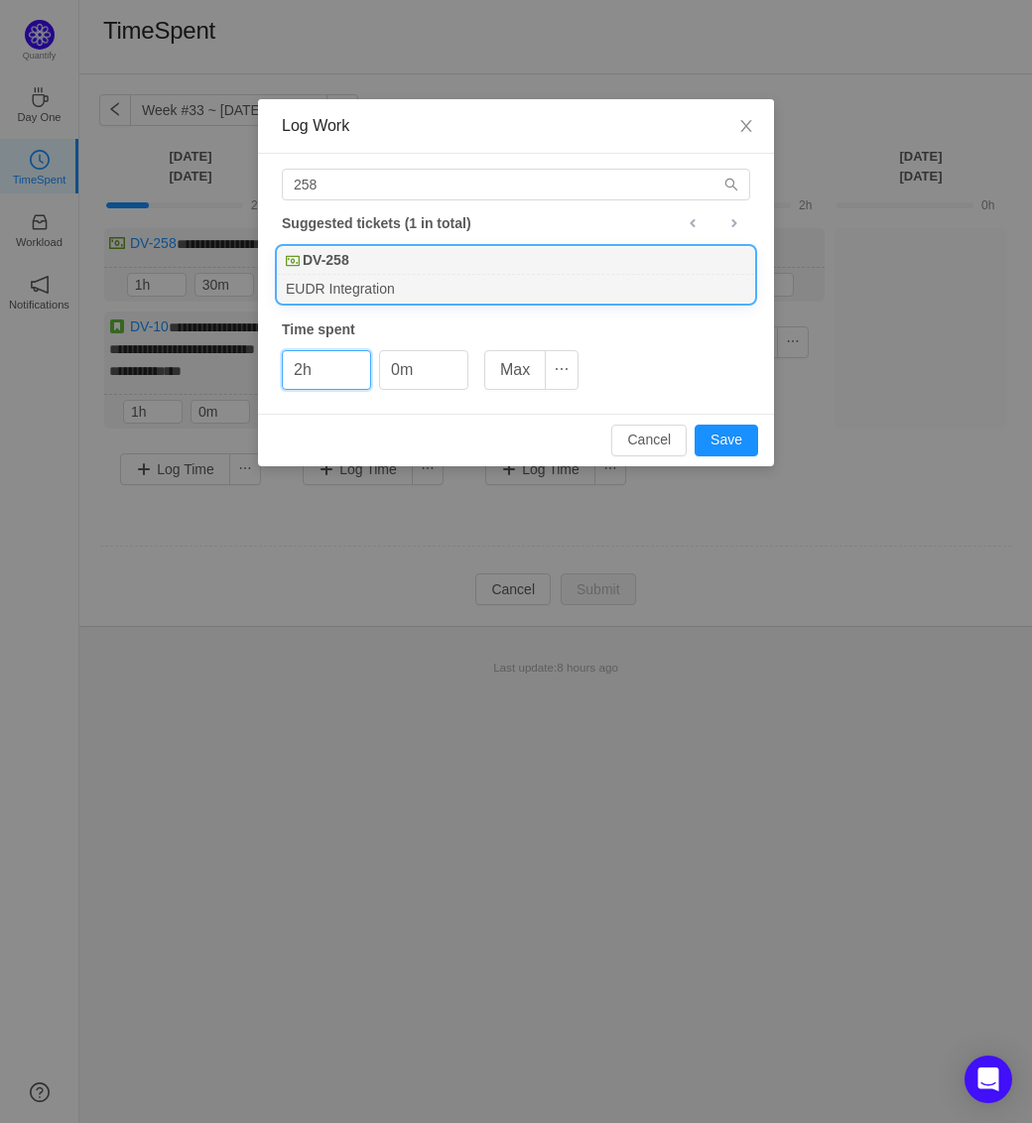
type input "2h"
click at [695, 425] on button "Save" at bounding box center [726, 441] width 63 height 32
type input "0h"
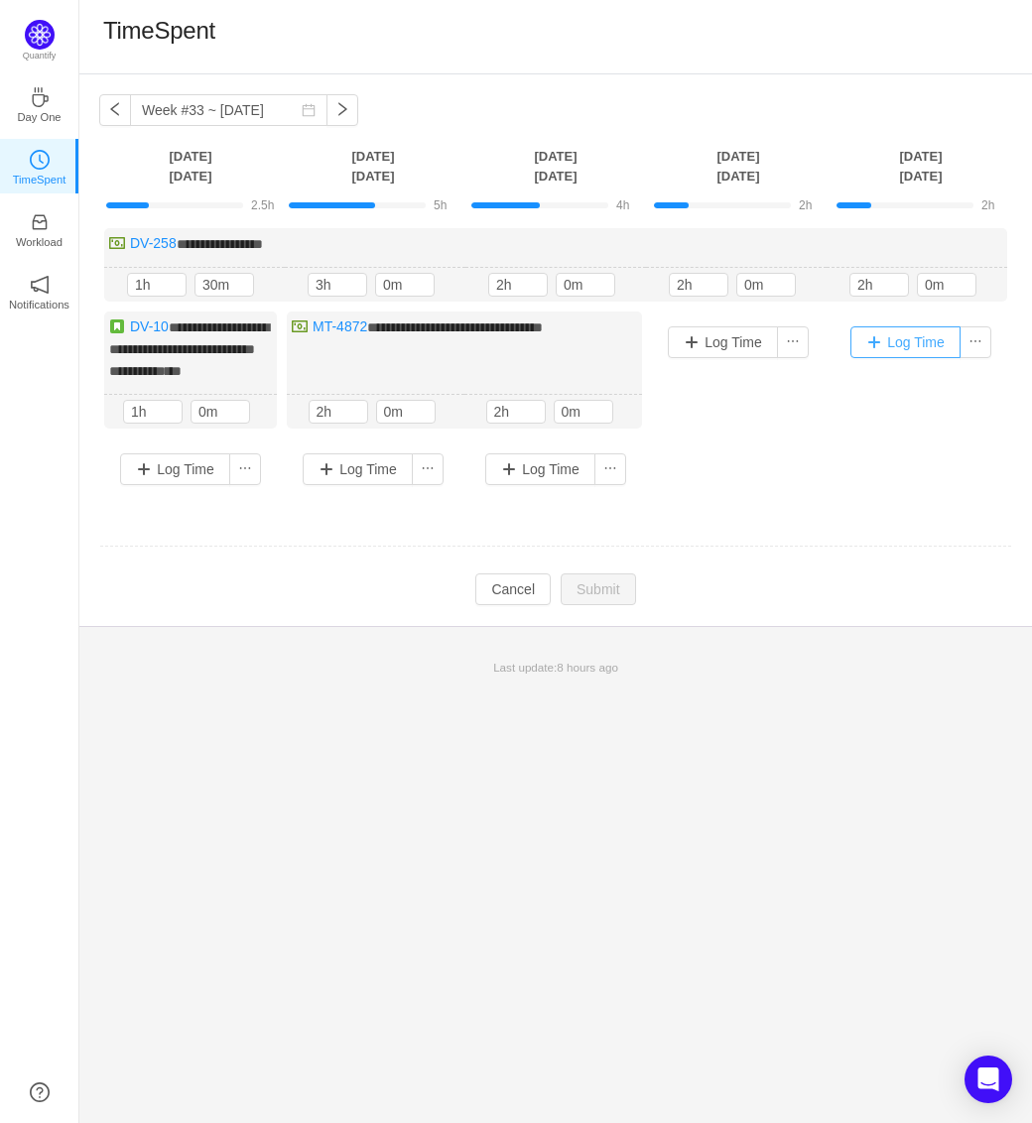
click at [917, 331] on button "Log Time" at bounding box center [905, 342] width 110 height 32
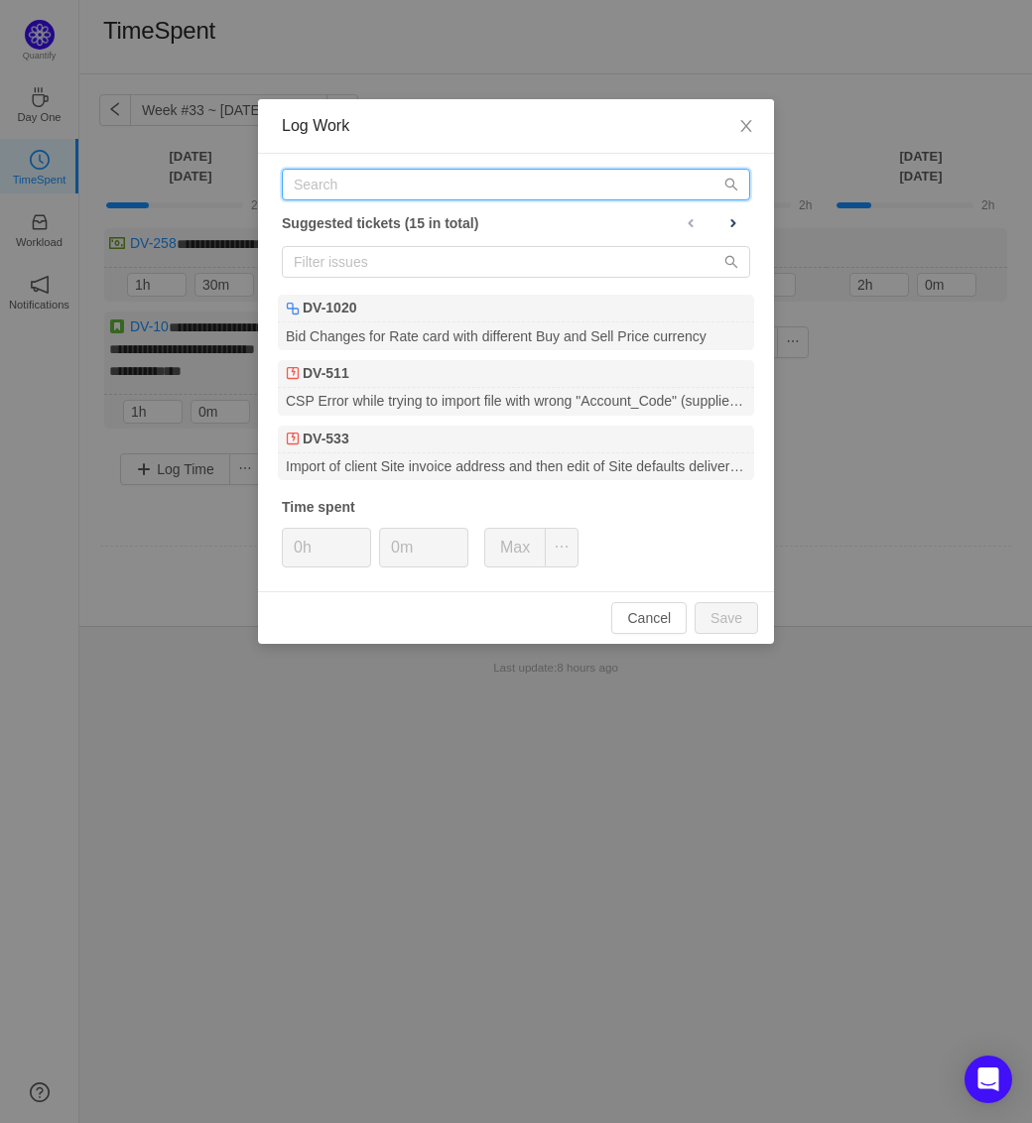
click at [433, 174] on input "text" at bounding box center [516, 185] width 468 height 32
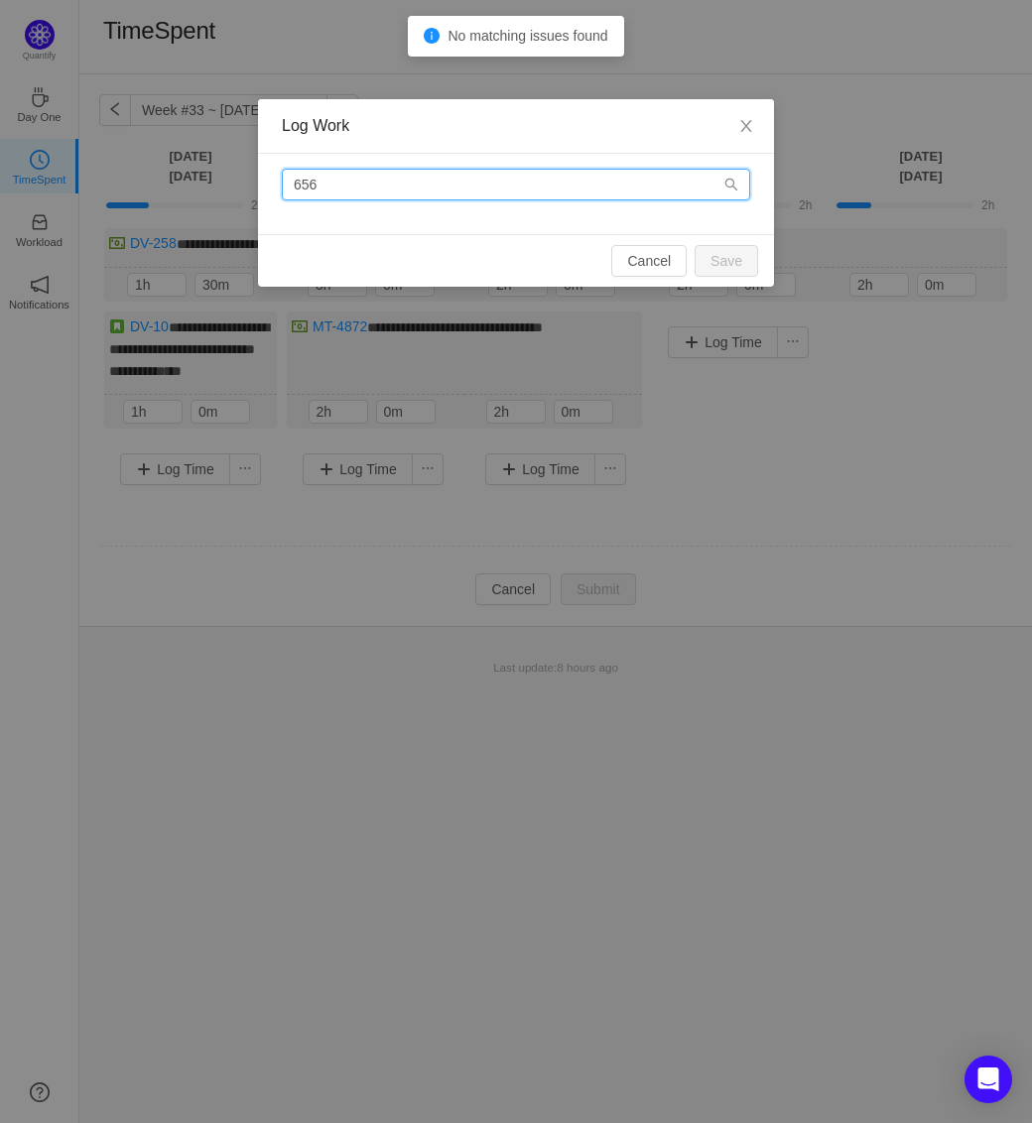
click at [356, 179] on input "656" at bounding box center [516, 185] width 468 height 32
click at [292, 184] on input "656" at bounding box center [516, 185] width 468 height 32
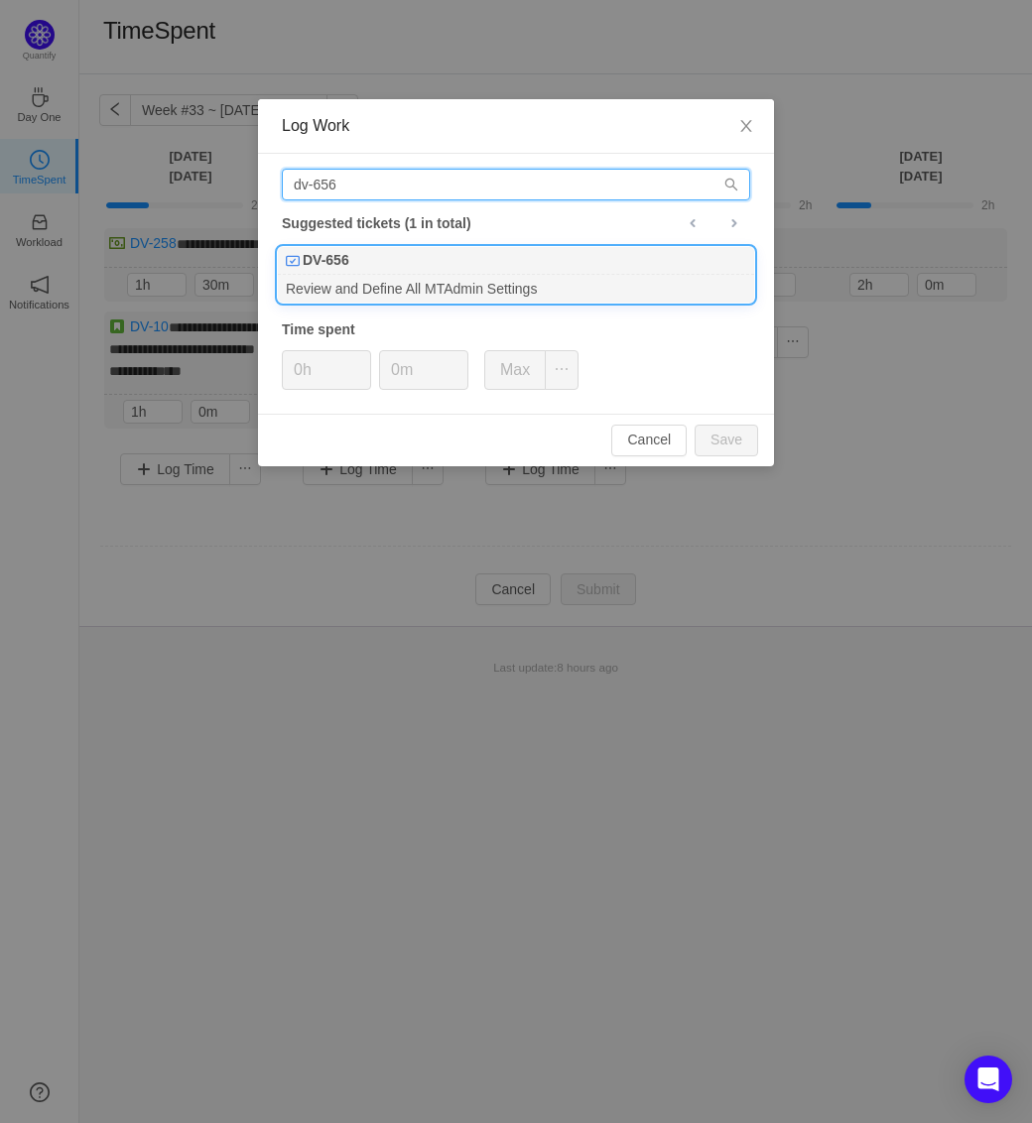
type input "dv-656"
drag, startPoint x: 519, startPoint y: 281, endPoint x: 503, endPoint y: 296, distance: 21.8
click at [519, 281] on div "Review and Define All MTAdmin Settings" at bounding box center [516, 288] width 476 height 27
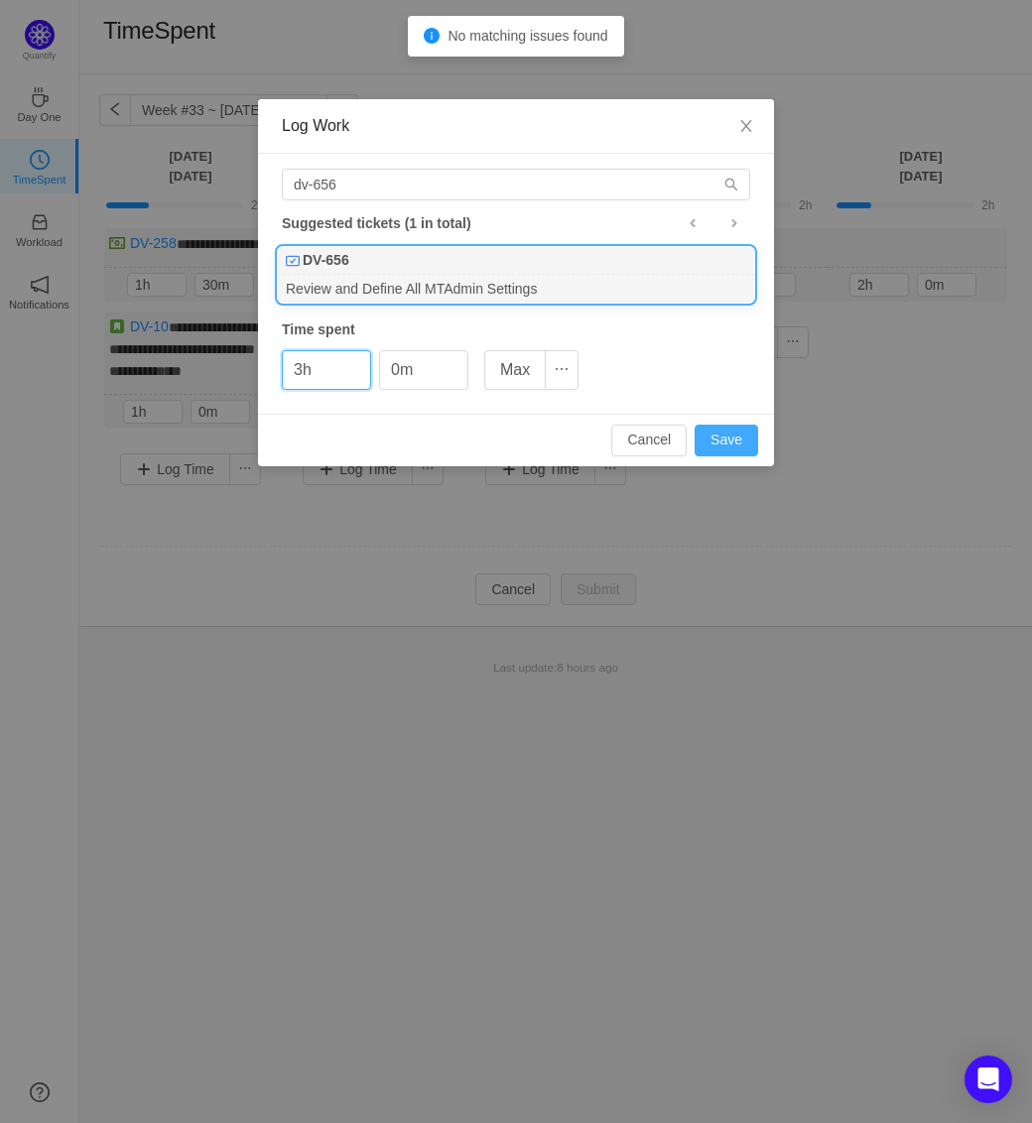
click at [734, 443] on button "Save" at bounding box center [726, 441] width 63 height 32
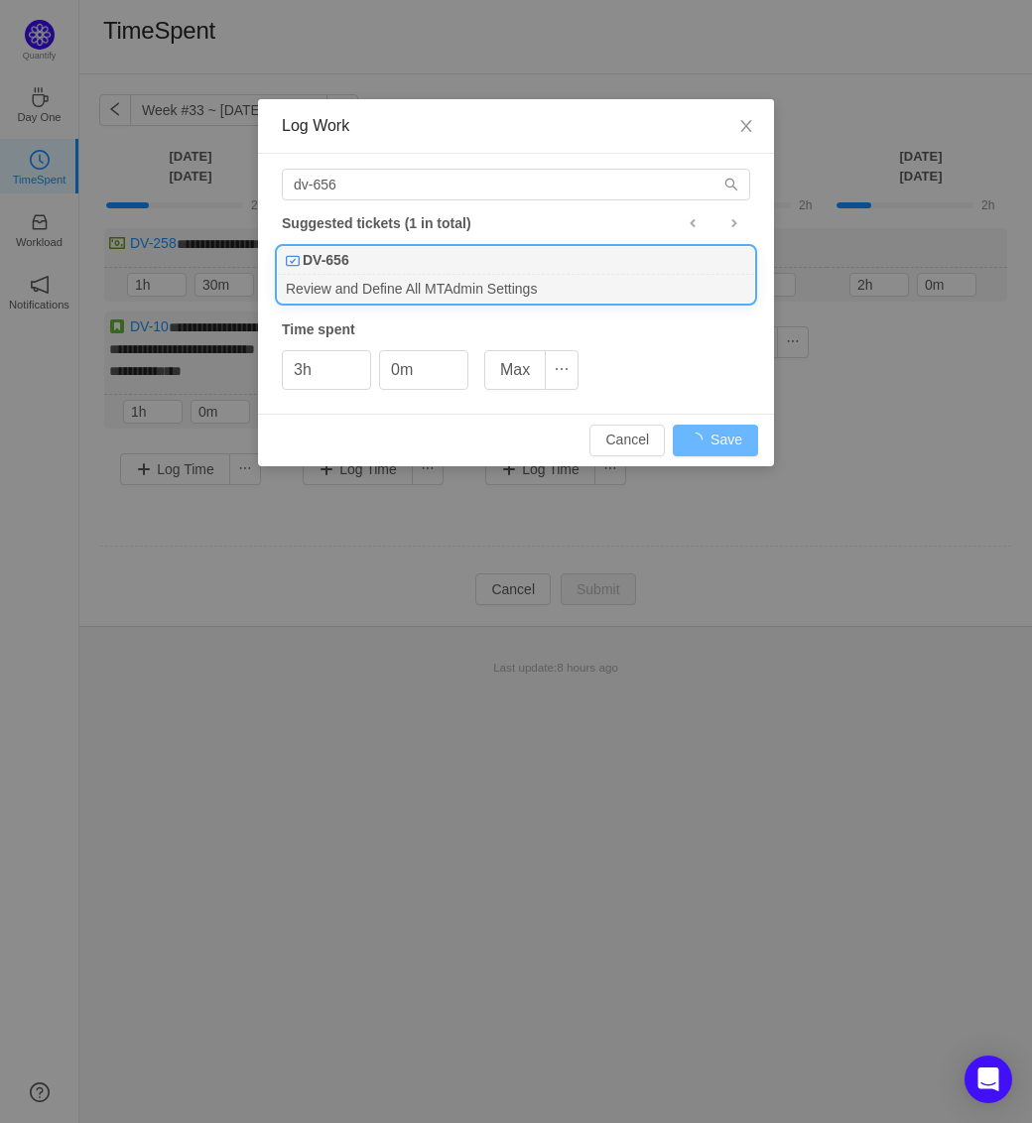
type input "0h"
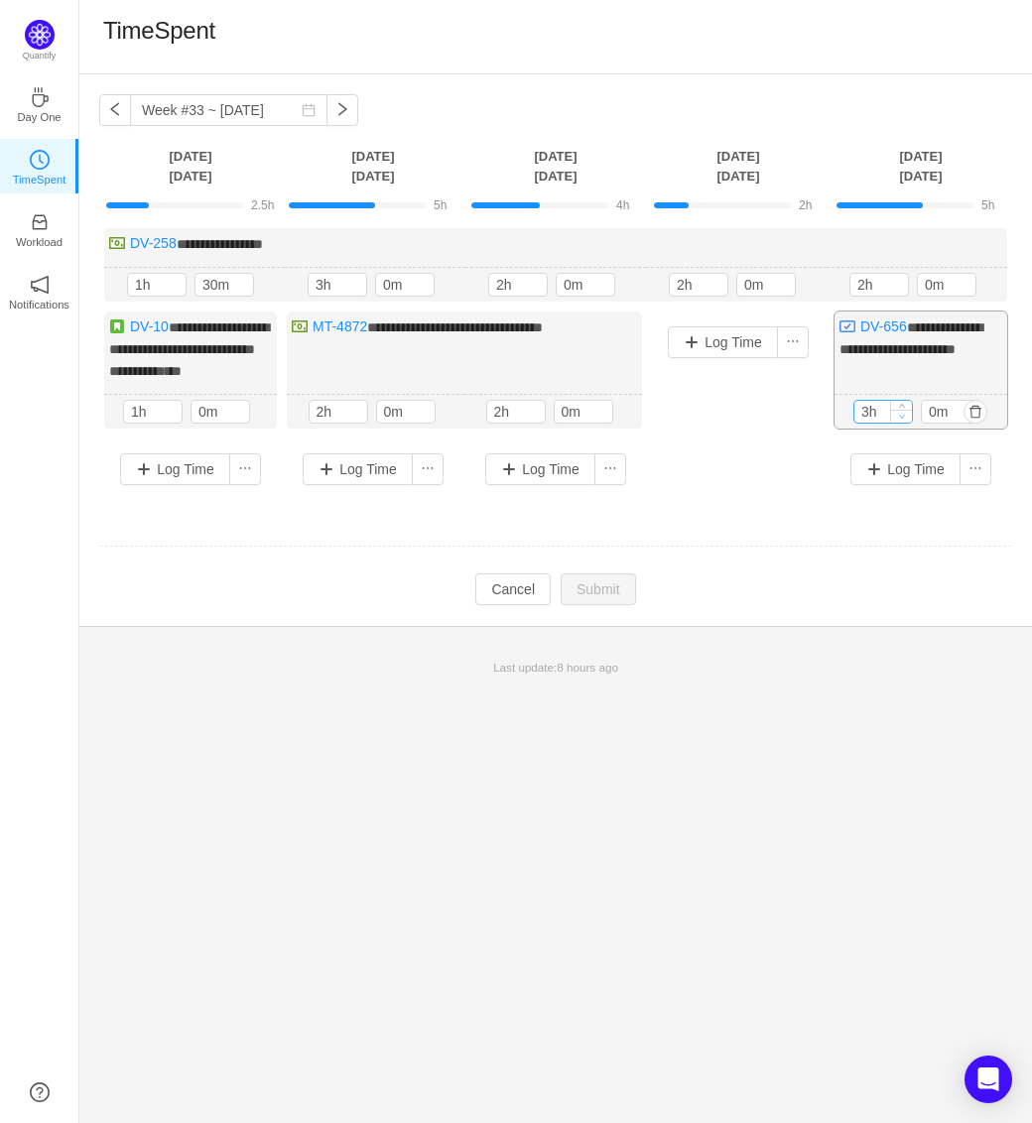
type input "2h"
click at [905, 420] on icon "icon: down" at bounding box center [902, 416] width 7 height 7
click at [951, 422] on input "0m" at bounding box center [951, 411] width 58 height 22
drag, startPoint x: 924, startPoint y: 422, endPoint x: 936, endPoint y: 423, distance: 11.9
click at [936, 422] on input "0m" at bounding box center [951, 411] width 58 height 22
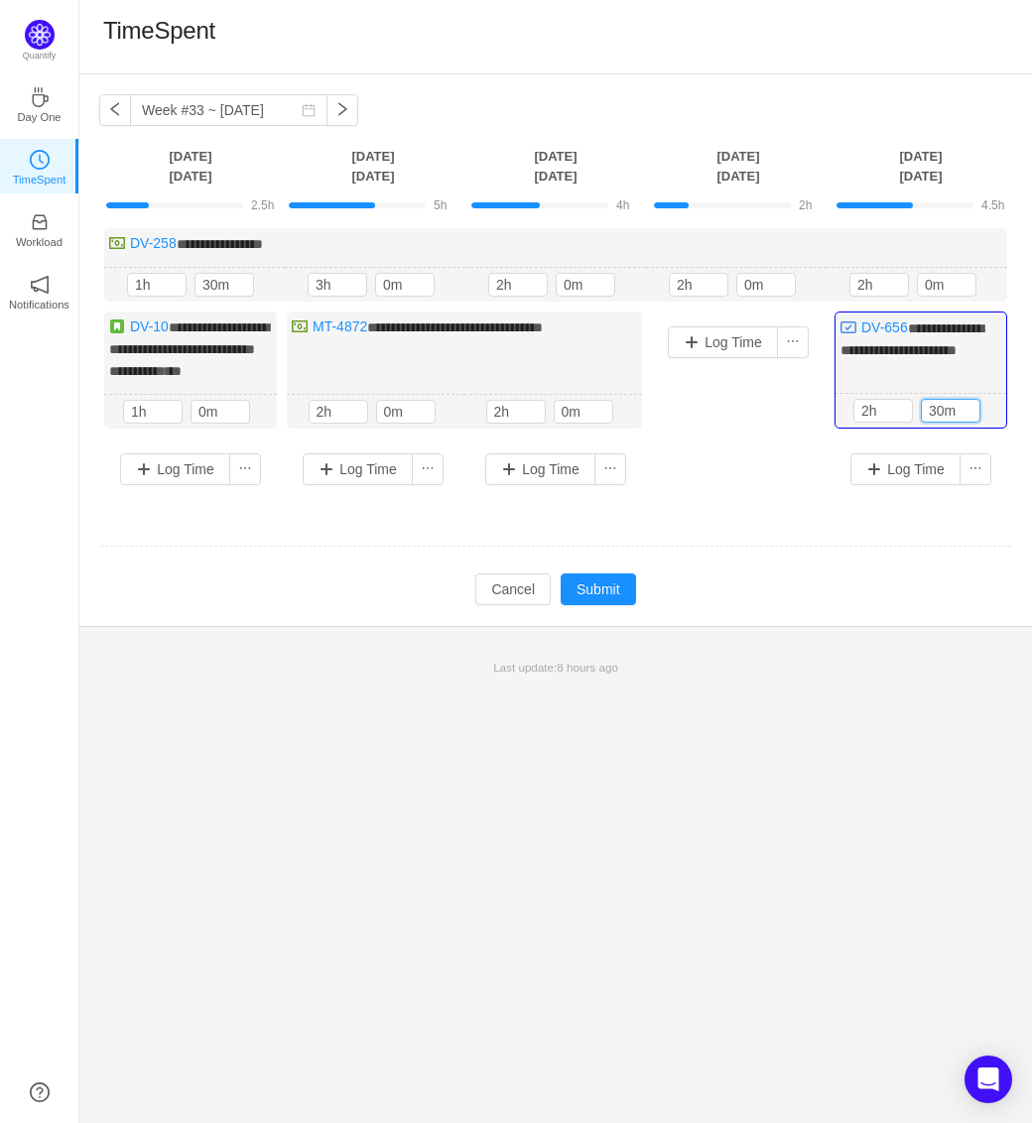
type input "30m"
click at [907, 599] on td "Modify Cancel Submit" at bounding box center [555, 589] width 913 height 34
click at [619, 605] on button "Submit" at bounding box center [598, 589] width 75 height 32
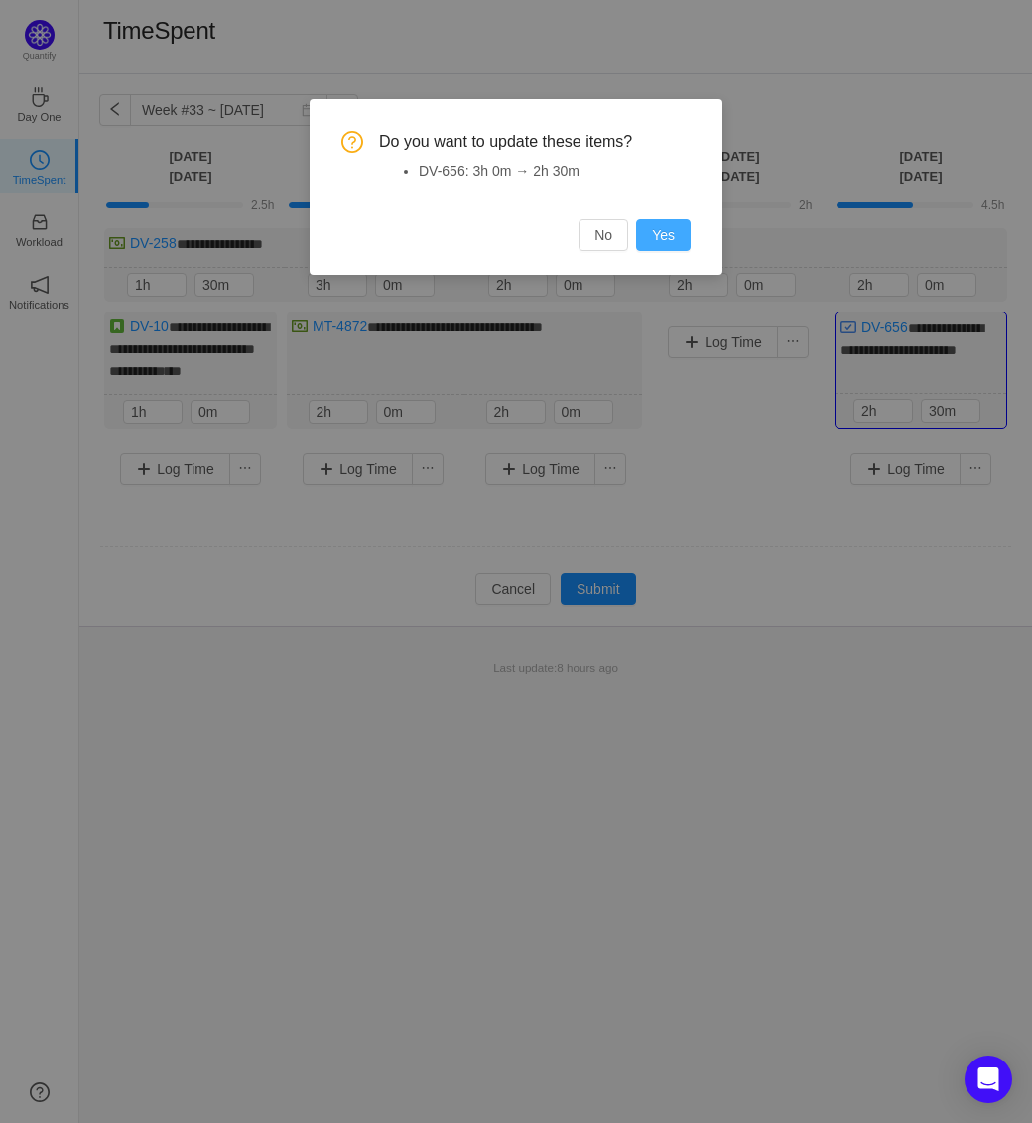
click at [660, 238] on button "Yes" at bounding box center [663, 235] width 55 height 32
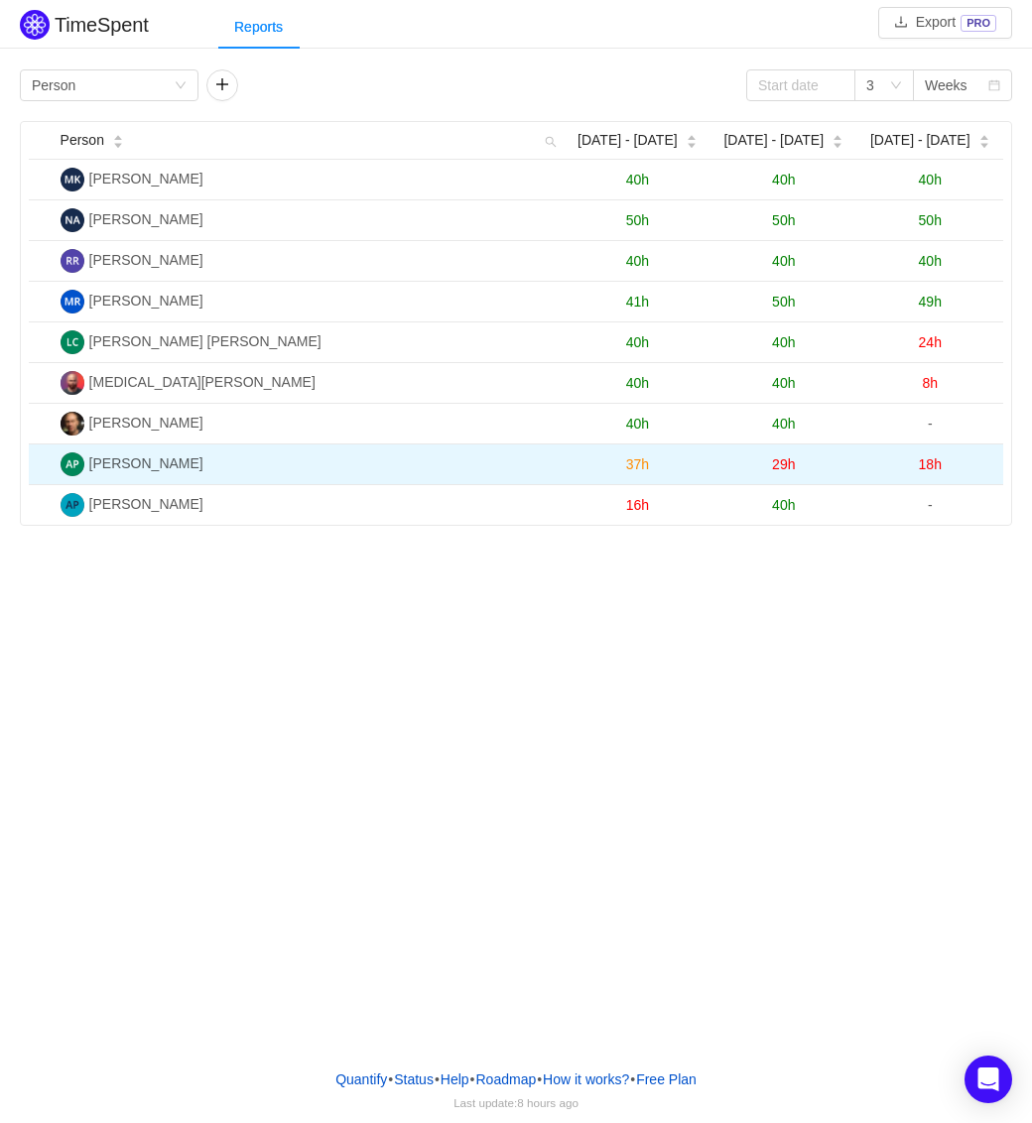
click at [932, 457] on span "18h" at bounding box center [930, 464] width 23 height 16
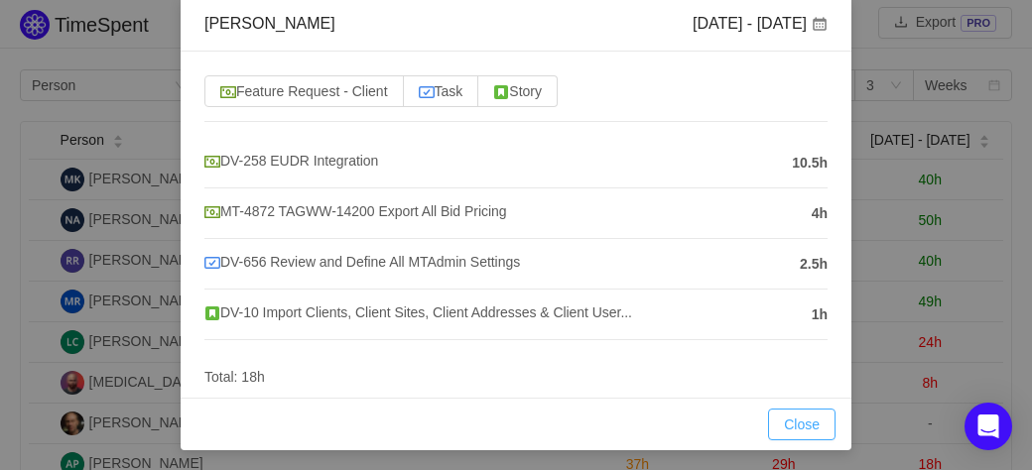
click at [783, 419] on button "Close" at bounding box center [801, 425] width 67 height 32
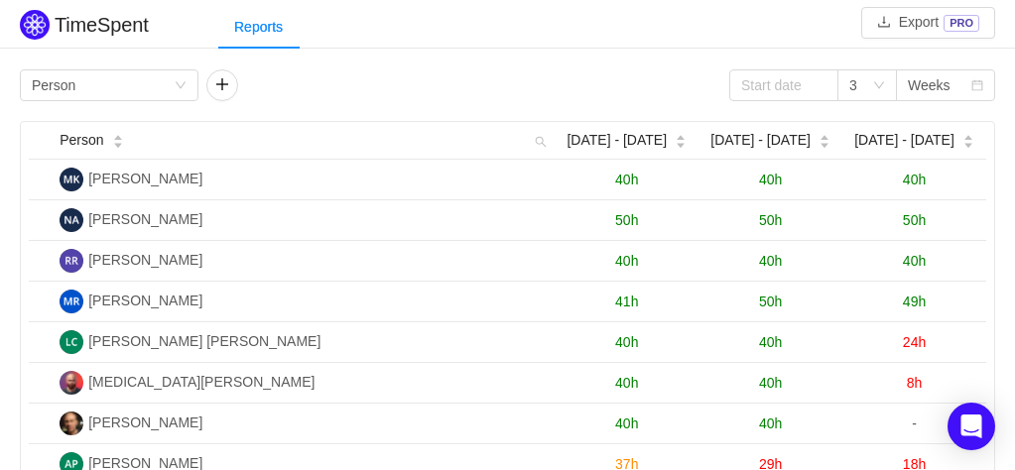
click at [912, 176] on span "40h" at bounding box center [914, 180] width 23 height 16
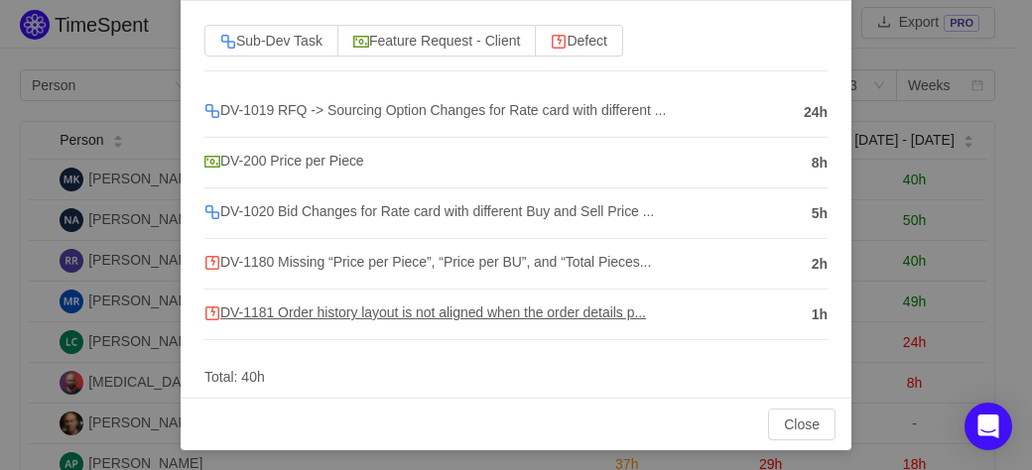
scroll to position [106, 0]
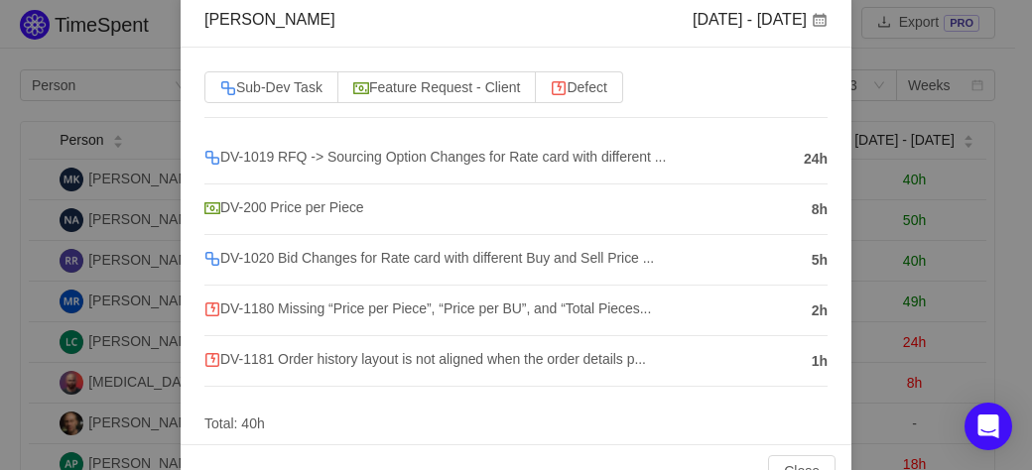
drag, startPoint x: 659, startPoint y: 420, endPoint x: 675, endPoint y: 422, distance: 16.0
click at [660, 421] on div "Sub-Dev Task Feature Request - Client Defect DV-1019 RFQ -> Sourcing Option Cha…" at bounding box center [516, 246] width 671 height 397
click at [800, 462] on button "Close" at bounding box center [801, 471] width 67 height 32
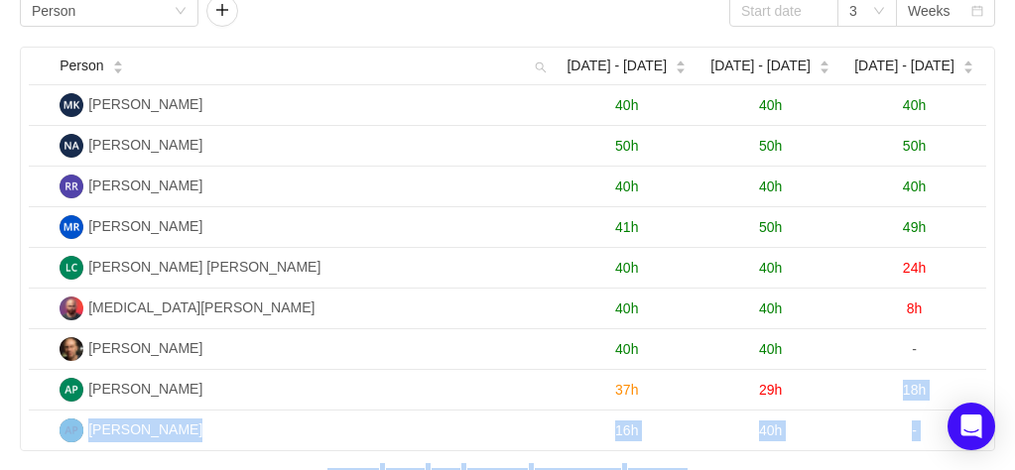
scroll to position [121, 0]
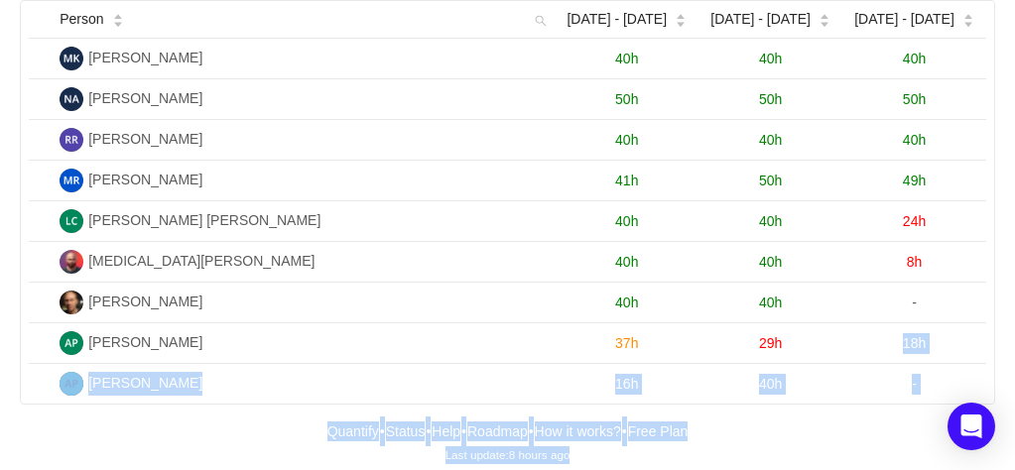
drag, startPoint x: 773, startPoint y: 464, endPoint x: 707, endPoint y: 463, distance: 65.5
click at [711, 349] on html "TimeSpent Export PRO Reports Group by Person 3 Weeks Person [DATE] - [DATE] Aug…" at bounding box center [507, 114] width 1015 height 470
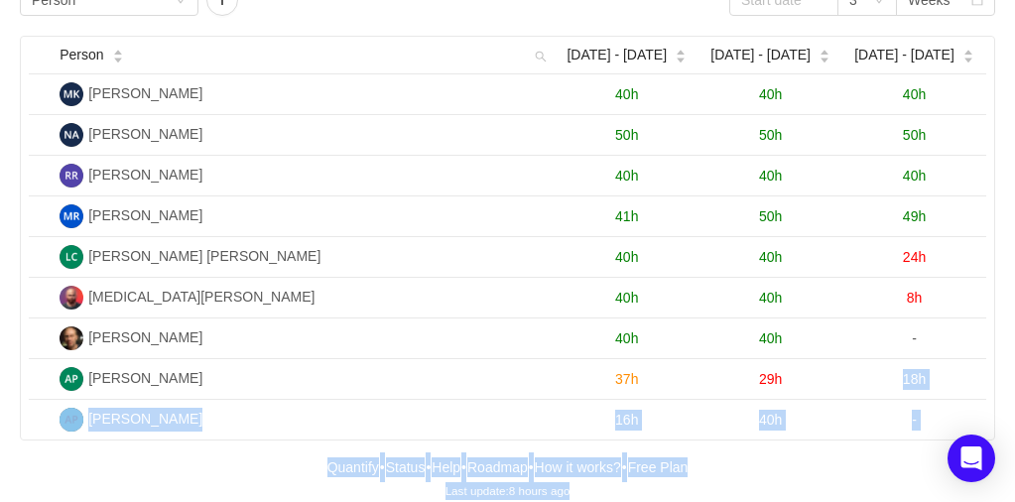
scroll to position [0, 0]
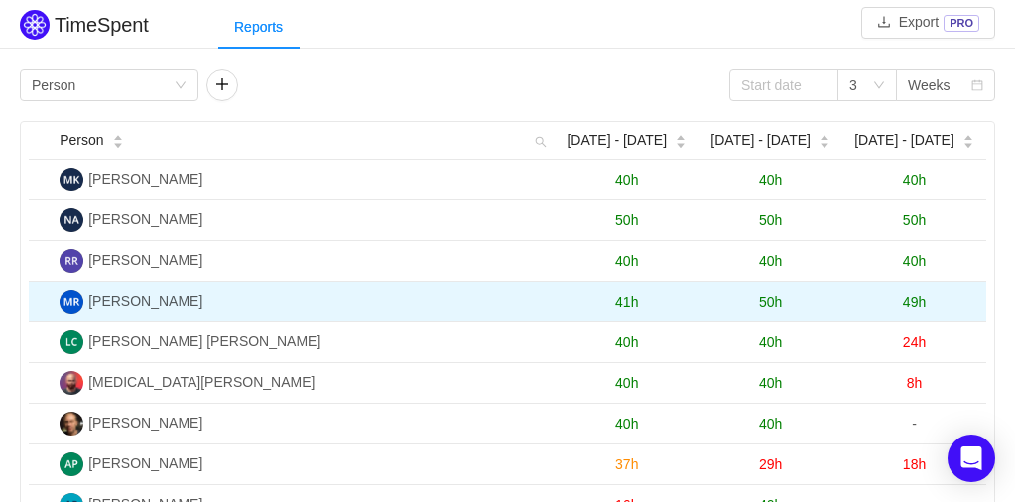
click at [978, 295] on td "49h" at bounding box center [914, 302] width 144 height 41
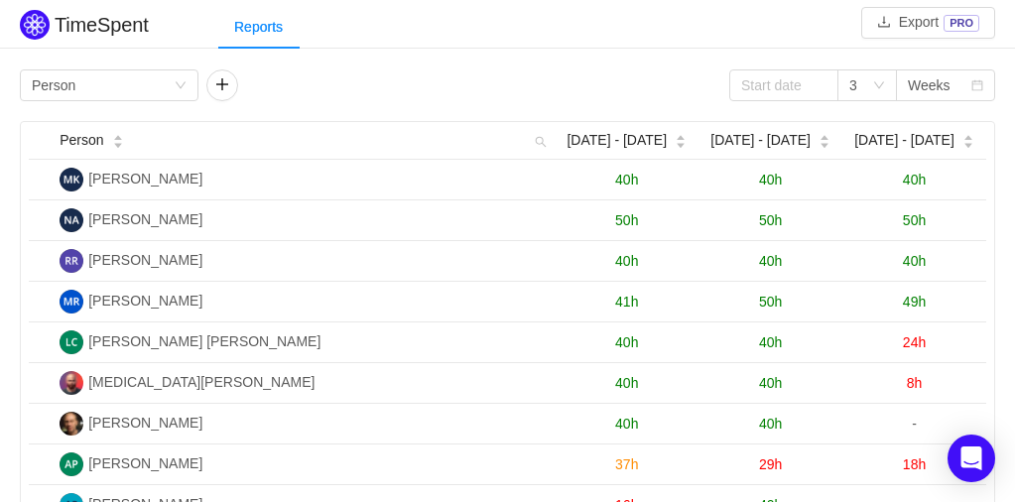
click at [911, 256] on span "40h" at bounding box center [914, 261] width 23 height 16
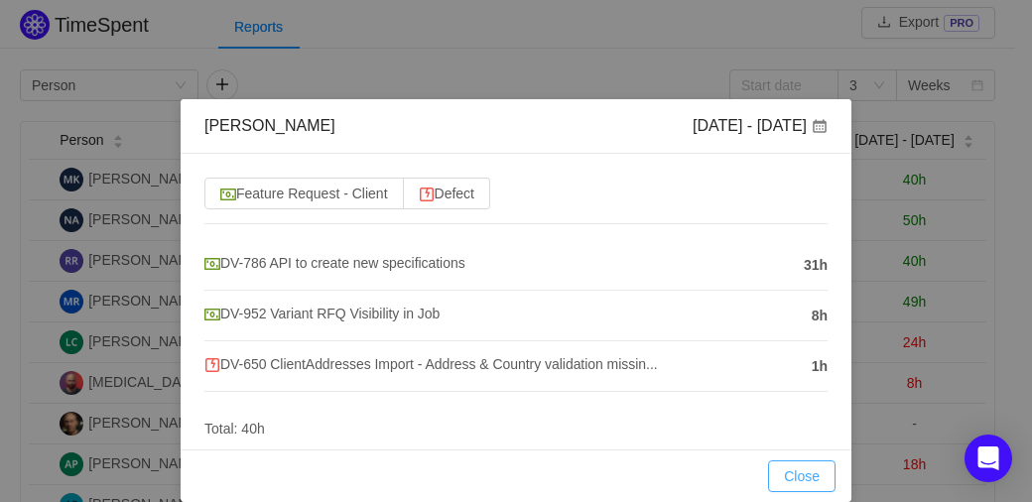
click at [801, 482] on button "Close" at bounding box center [801, 476] width 67 height 32
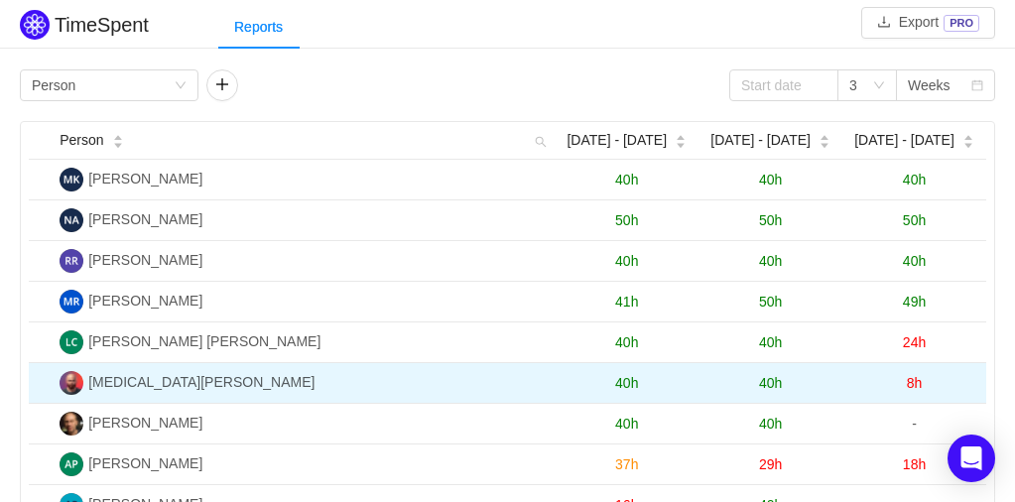
click at [918, 381] on span "8h" at bounding box center [915, 383] width 16 height 16
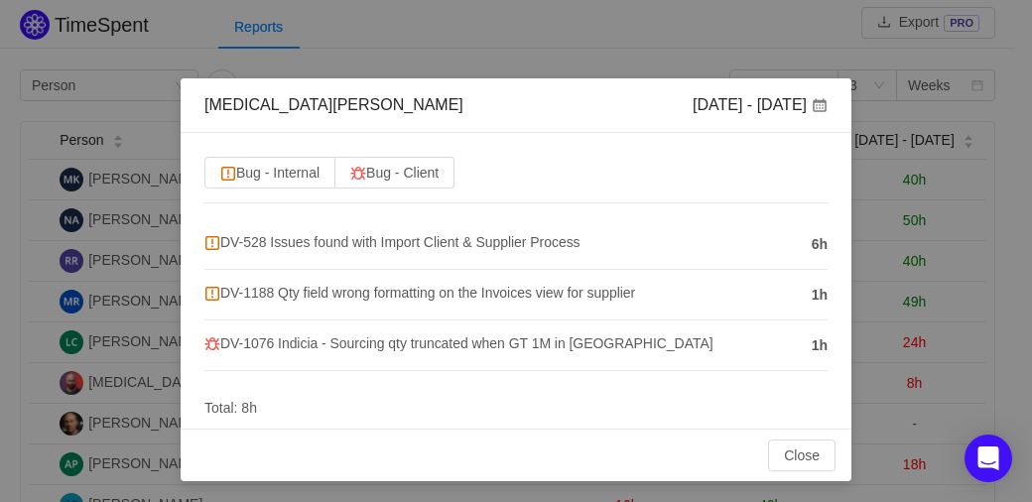
scroll to position [12, 0]
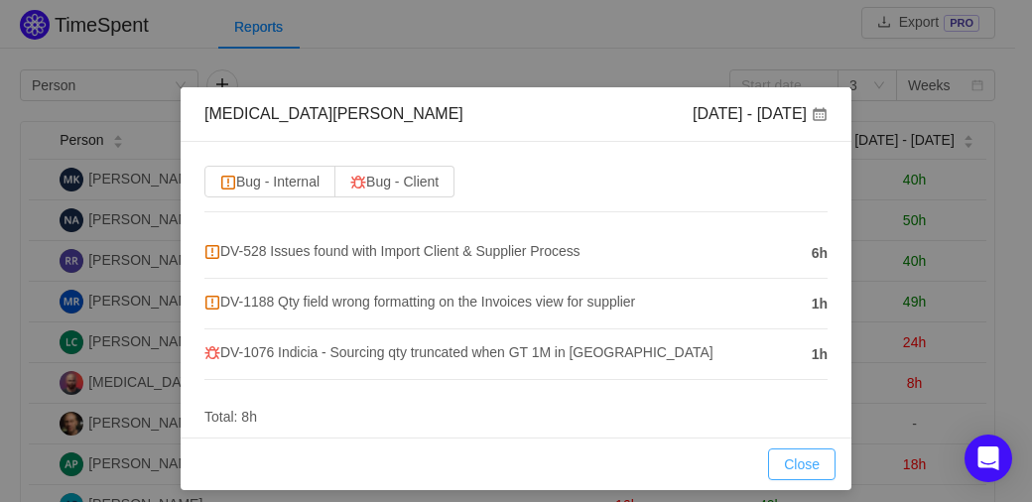
click at [768, 454] on button "Close" at bounding box center [801, 464] width 67 height 32
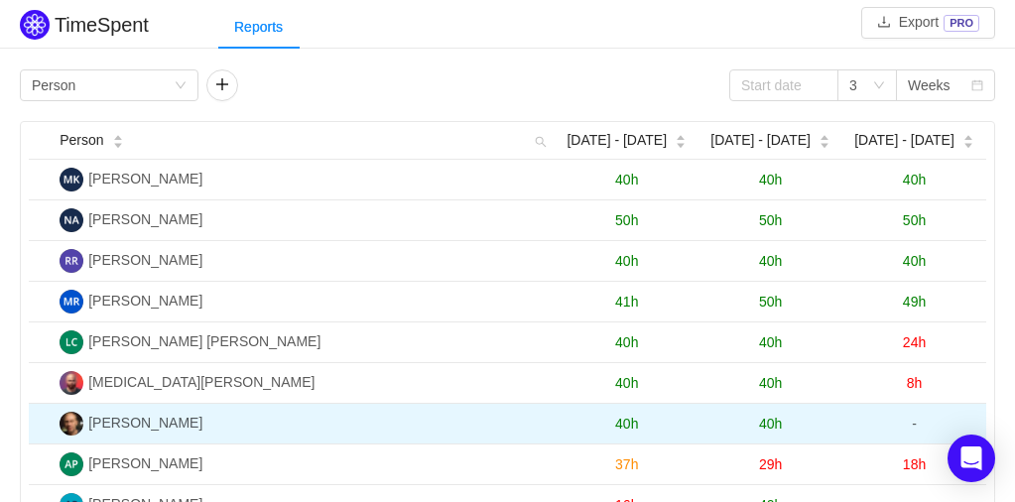
scroll to position [89, 0]
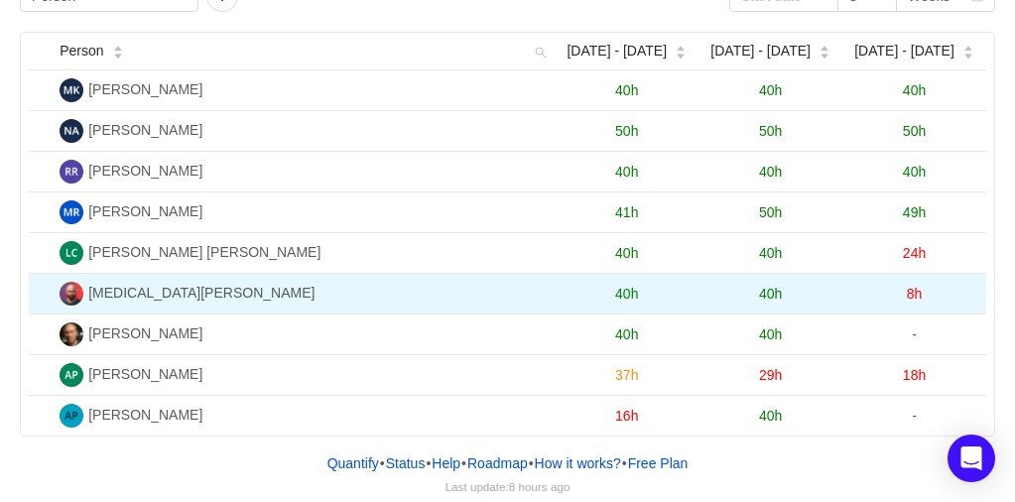
click at [969, 310] on td "8h" at bounding box center [914, 294] width 144 height 41
